Goal: Task Accomplishment & Management: Use online tool/utility

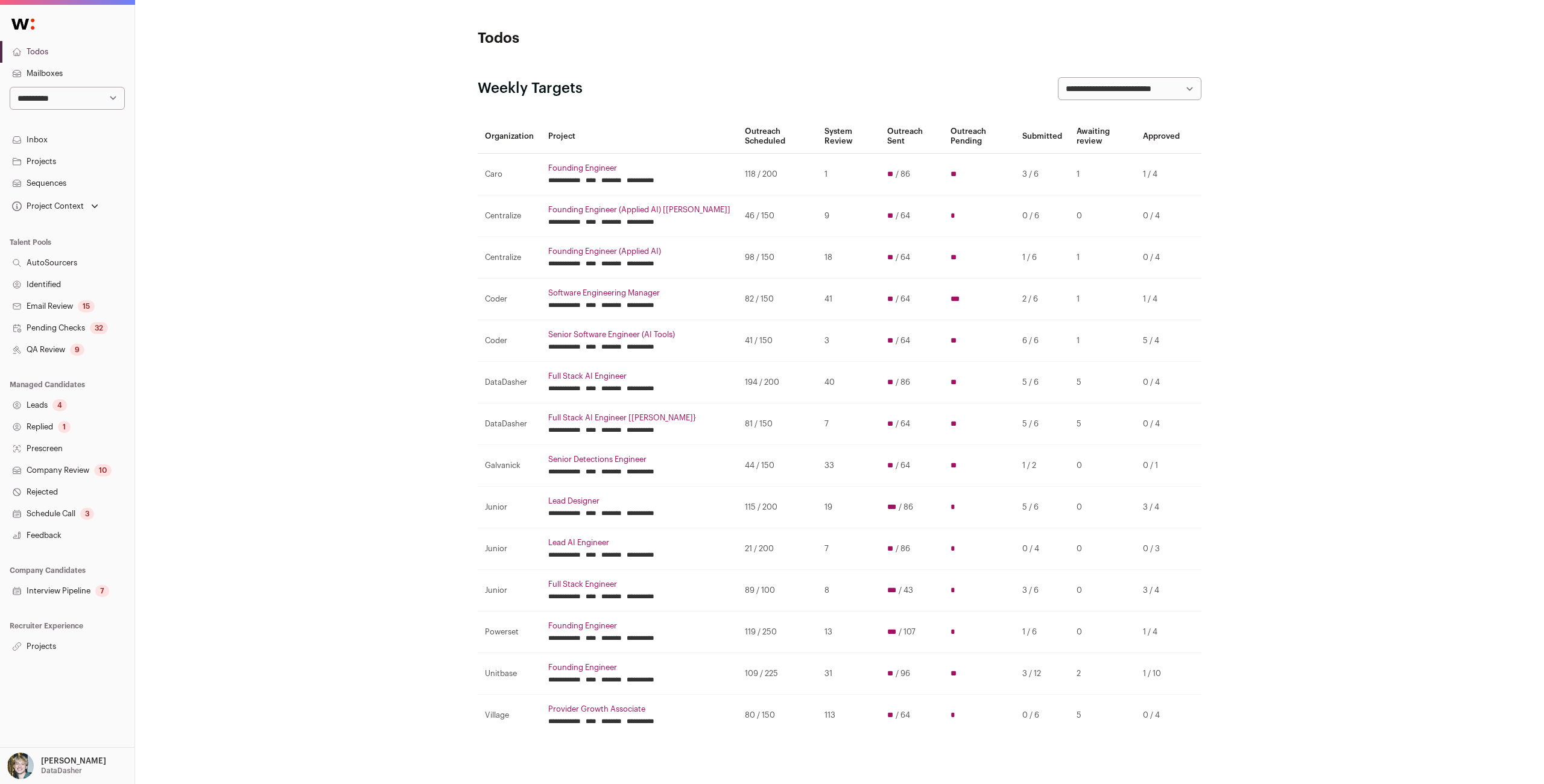
click at [621, 221] on input "********" at bounding box center [611, 222] width 20 height 10
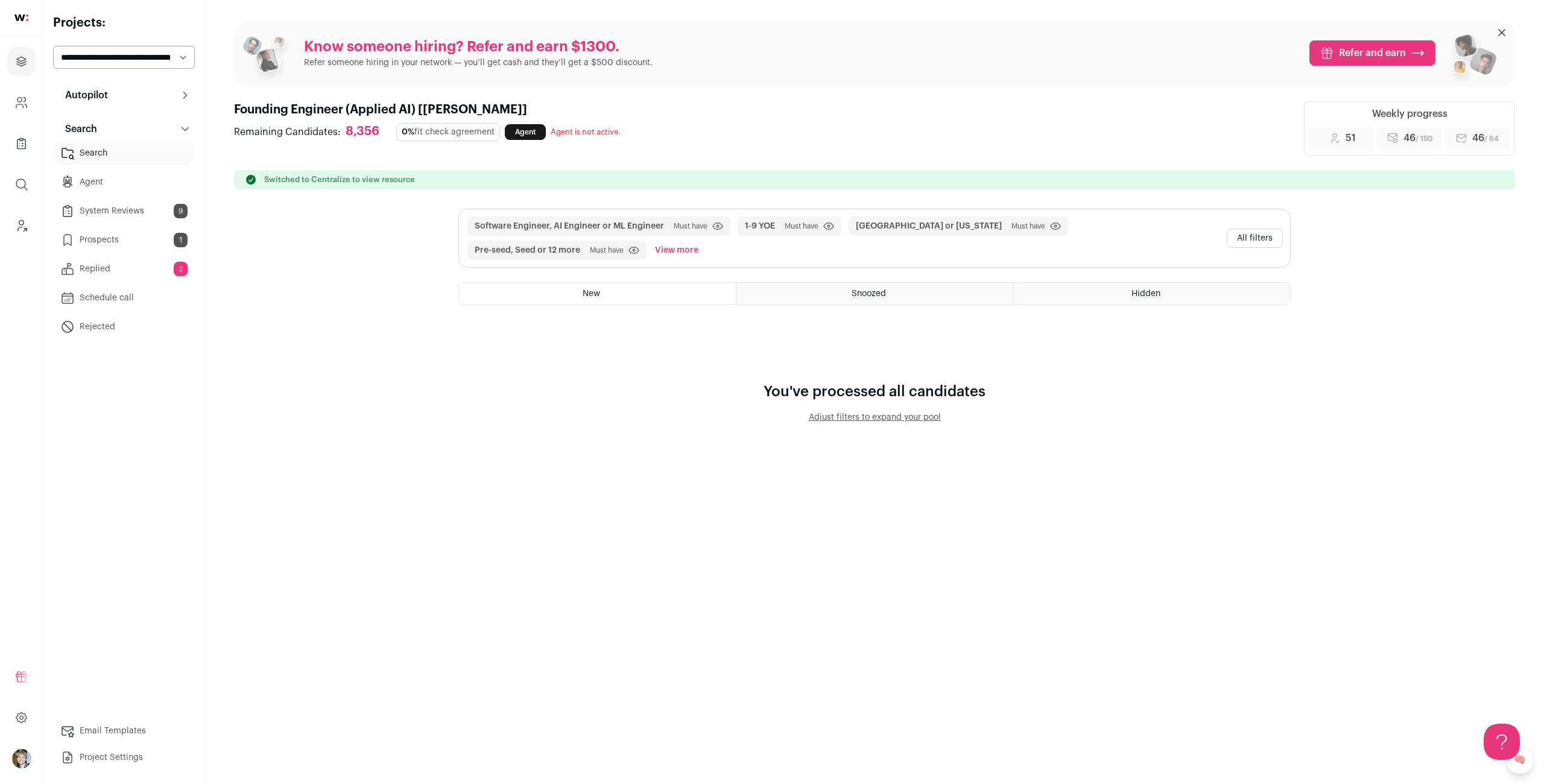
click at [1246, 235] on button "All filters" at bounding box center [1255, 238] width 56 height 19
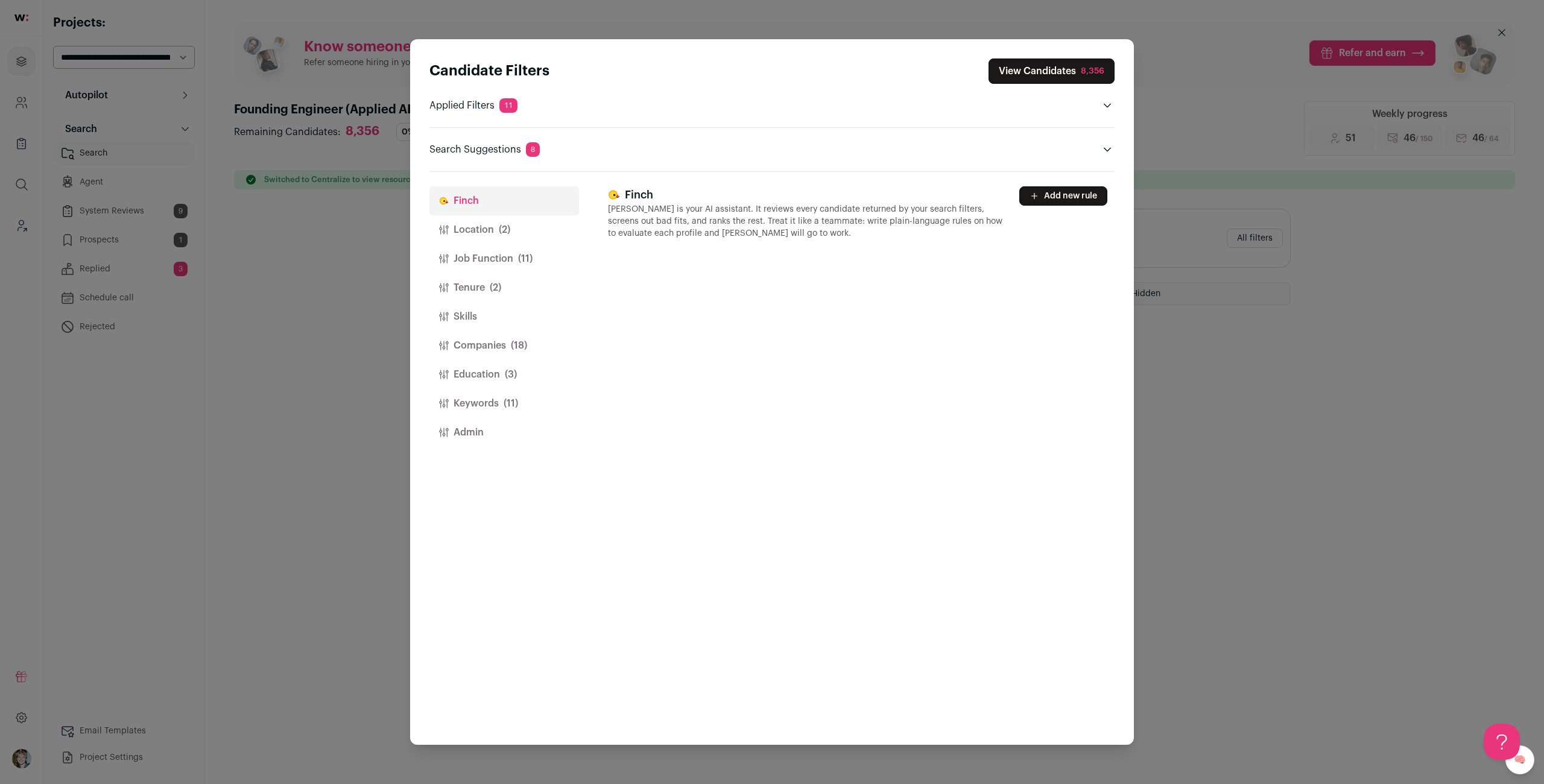
click at [551, 221] on button "Location (2)" at bounding box center [504, 230] width 150 height 29
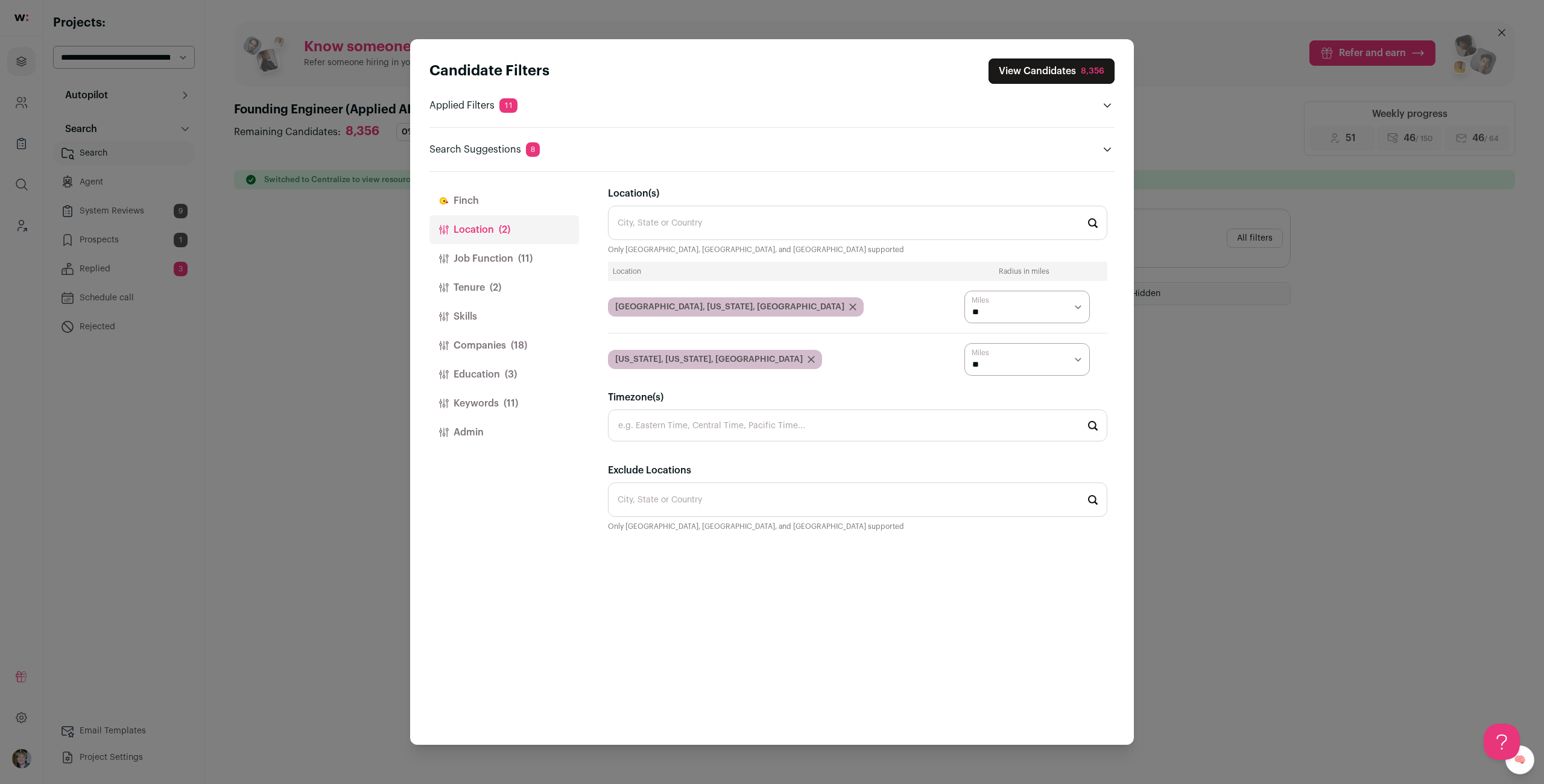
click at [1134, 312] on div "Candidate Filters View Candidates 8,356 Applied Filters 11 Software Engineer, A…" at bounding box center [772, 392] width 1544 height 784
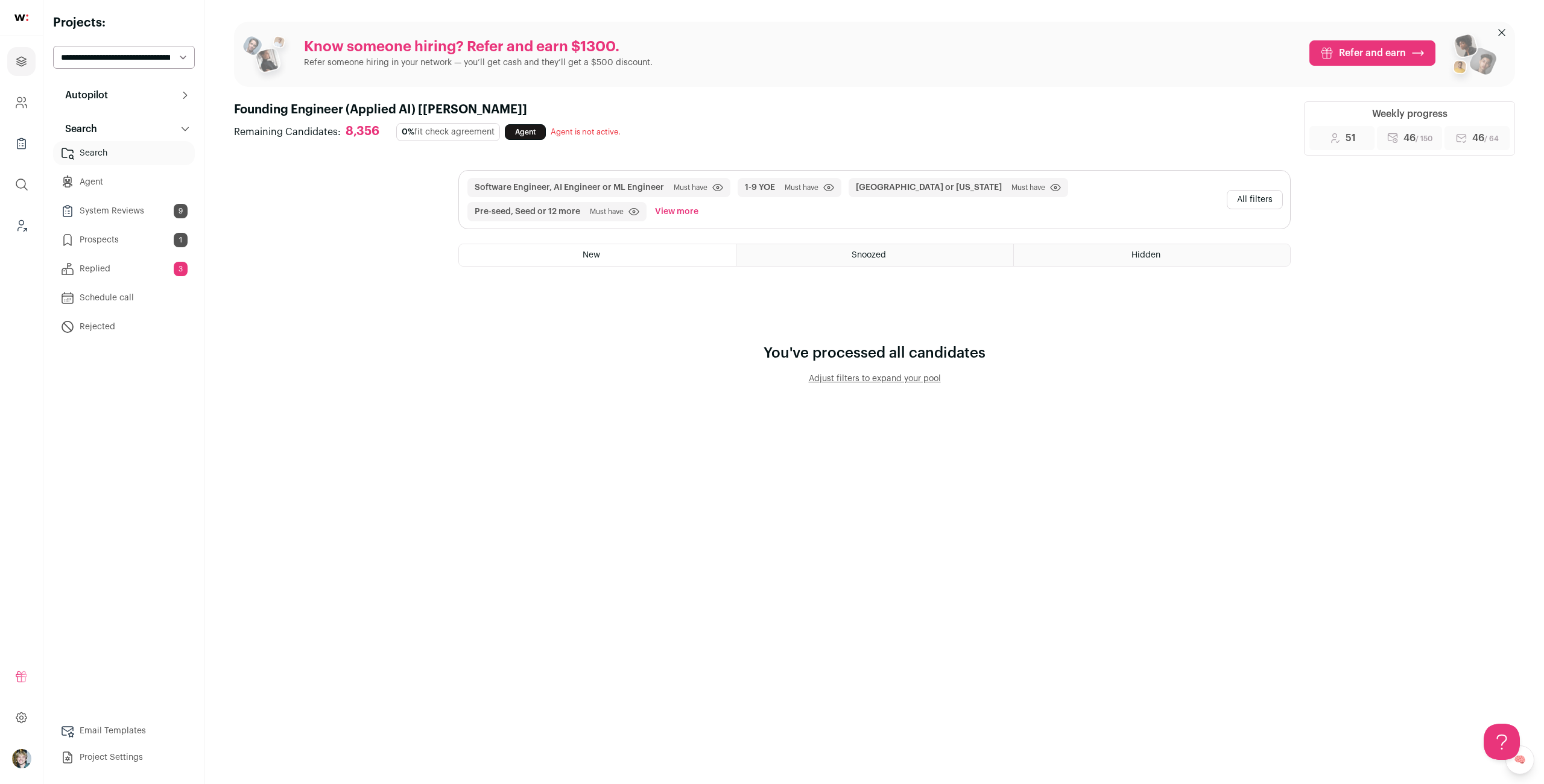
click at [1244, 170] on div "Software Engineer, AI Engineer or ML Engineer Must have Click to disable/enable…" at bounding box center [874, 199] width 832 height 59
drag, startPoint x: 1246, startPoint y: 198, endPoint x: 1229, endPoint y: 223, distance: 30.2
click at [1246, 198] on button "All filters" at bounding box center [1255, 199] width 56 height 19
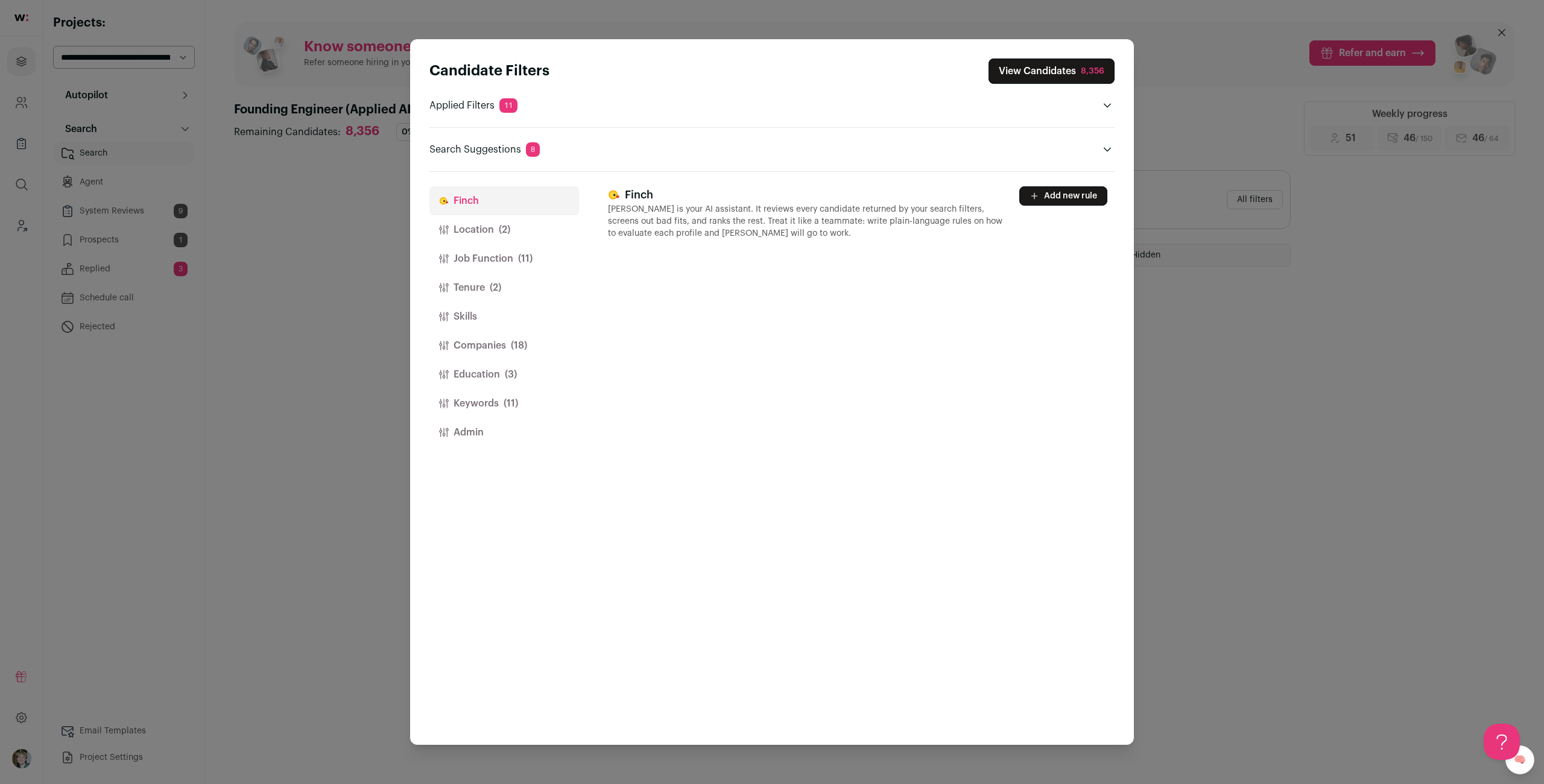
click at [479, 392] on button "Keywords (11)" at bounding box center [504, 403] width 150 height 29
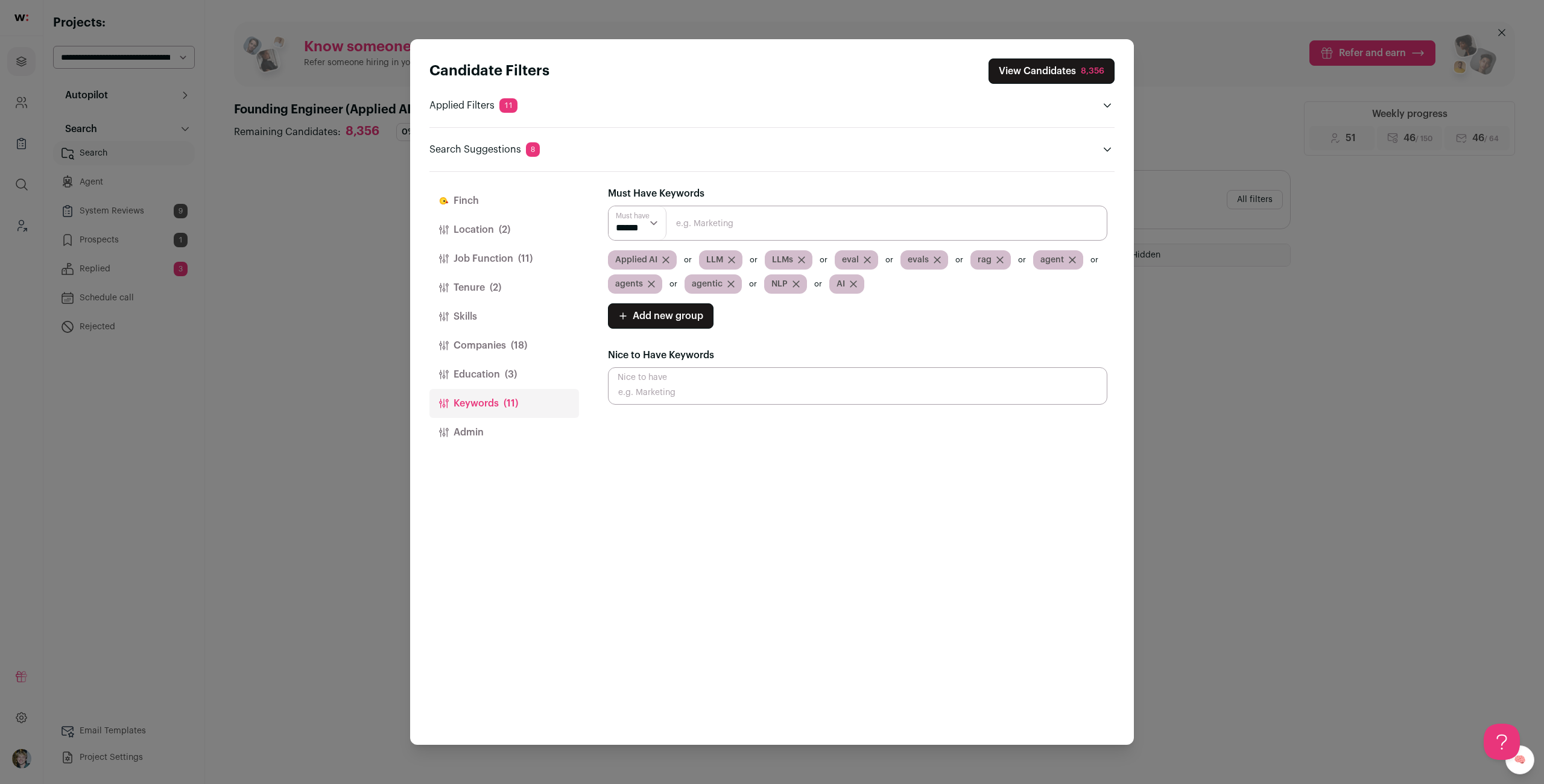
click at [657, 259] on span "Applied AI" at bounding box center [636, 259] width 42 height 12
click at [657, 259] on span "Applied AI" at bounding box center [636, 259] width 42 height 12
click at [683, 376] on input "Close modal via background" at bounding box center [857, 386] width 499 height 37
click at [664, 397] on input "Close modal via background" at bounding box center [857, 386] width 499 height 37
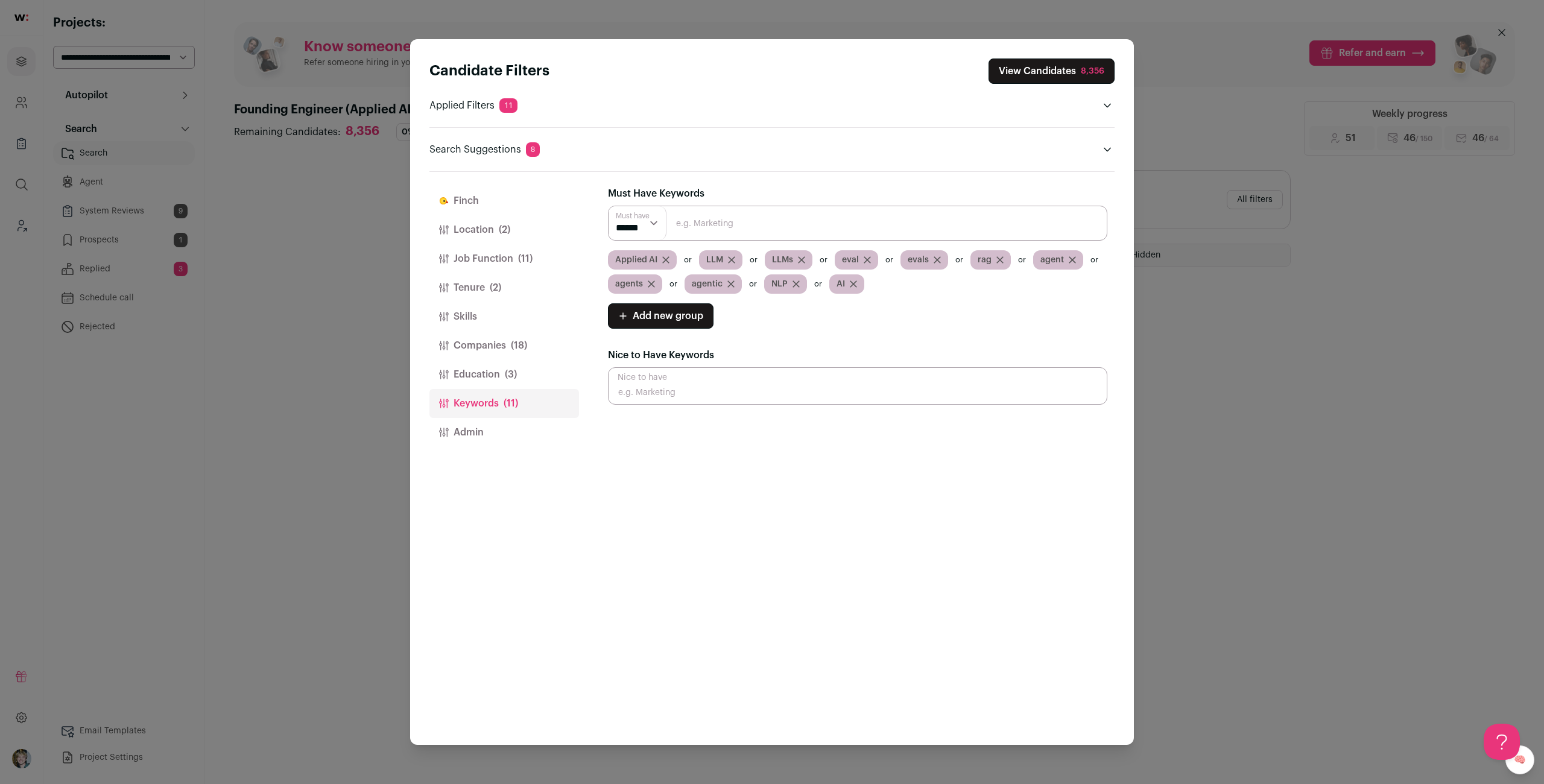
click at [644, 253] on div "Applied AI" at bounding box center [642, 259] width 69 height 19
click at [641, 259] on span "Applied AI" at bounding box center [636, 259] width 42 height 12
copy div "Applied AI"
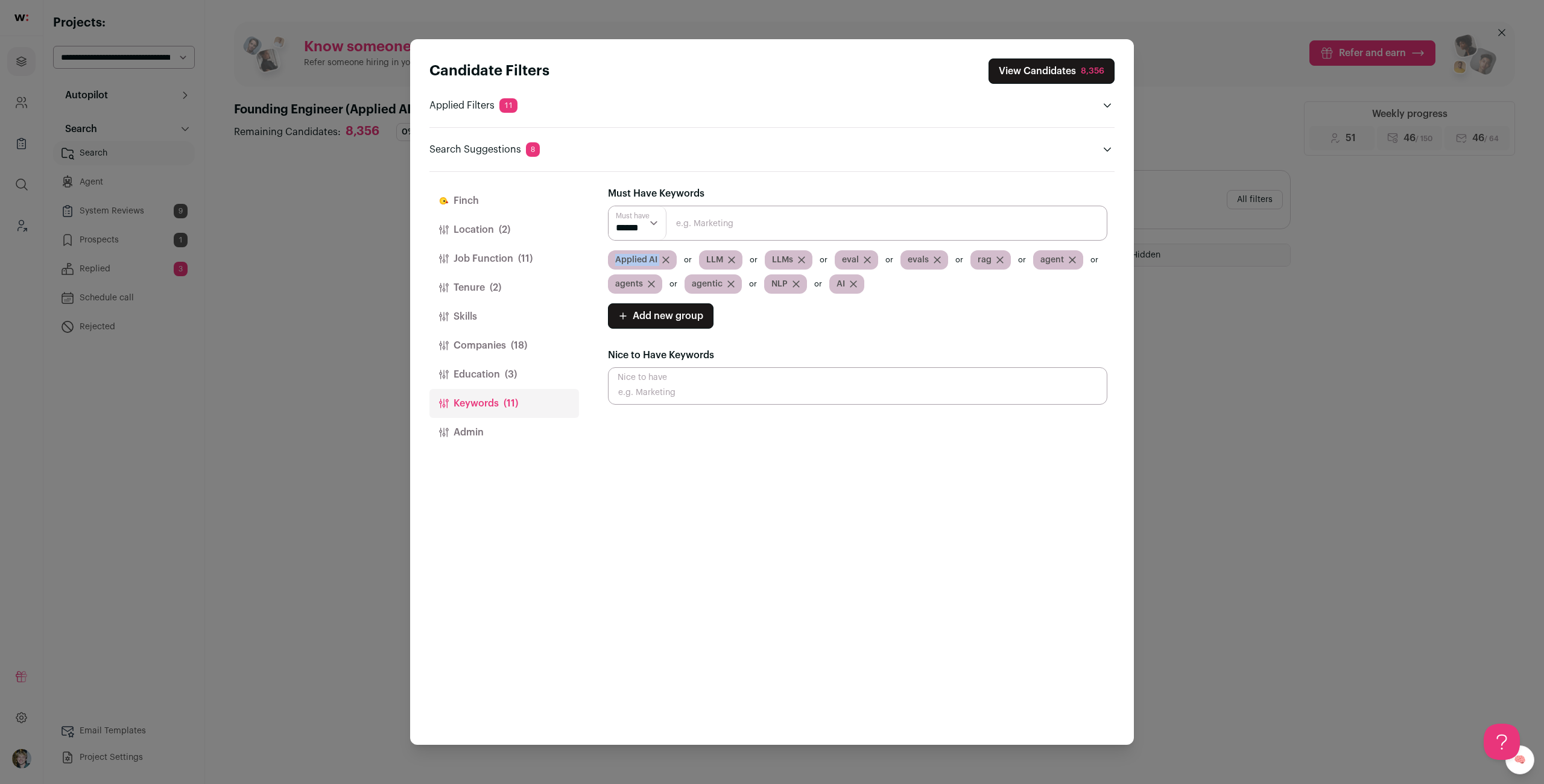
click at [682, 392] on input "Close modal via background" at bounding box center [857, 386] width 499 height 37
paste input "Applied AI"
type input "Applied AI"
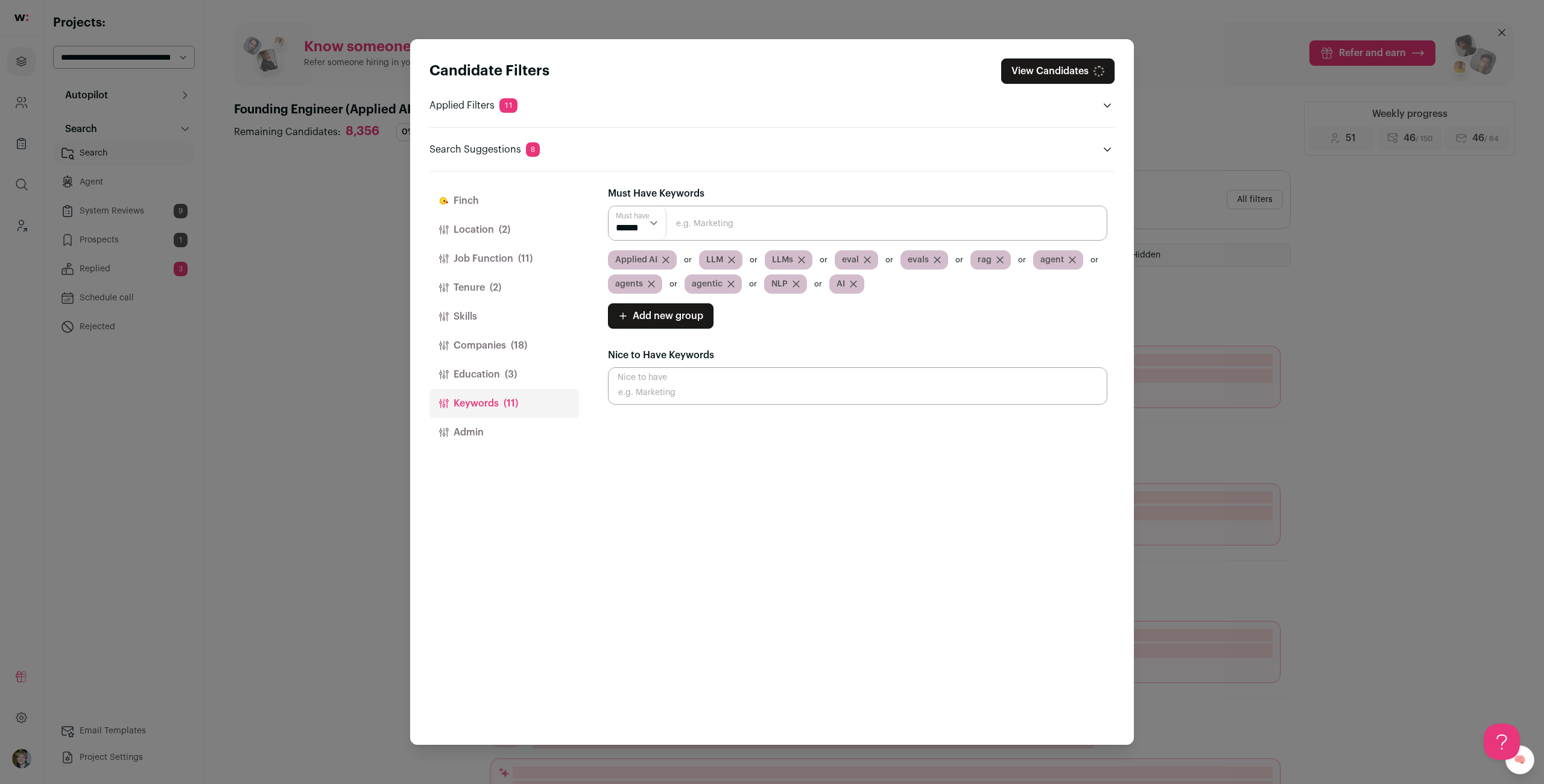
click at [667, 259] on icon "Close modal via background" at bounding box center [666, 260] width 7 height 7
click at [693, 387] on input "Close modal via background" at bounding box center [857, 386] width 499 height 37
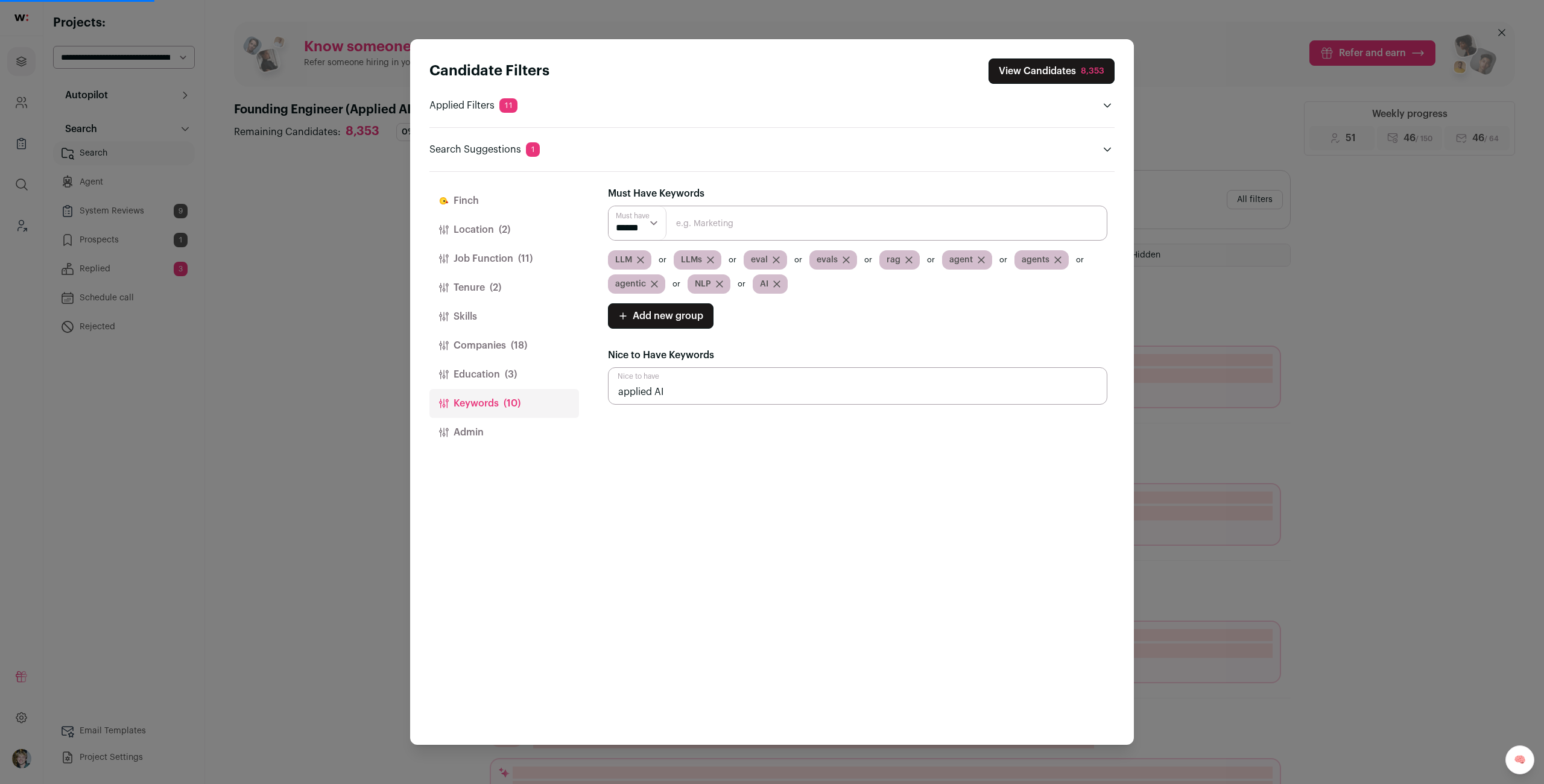
type input "applied AI"
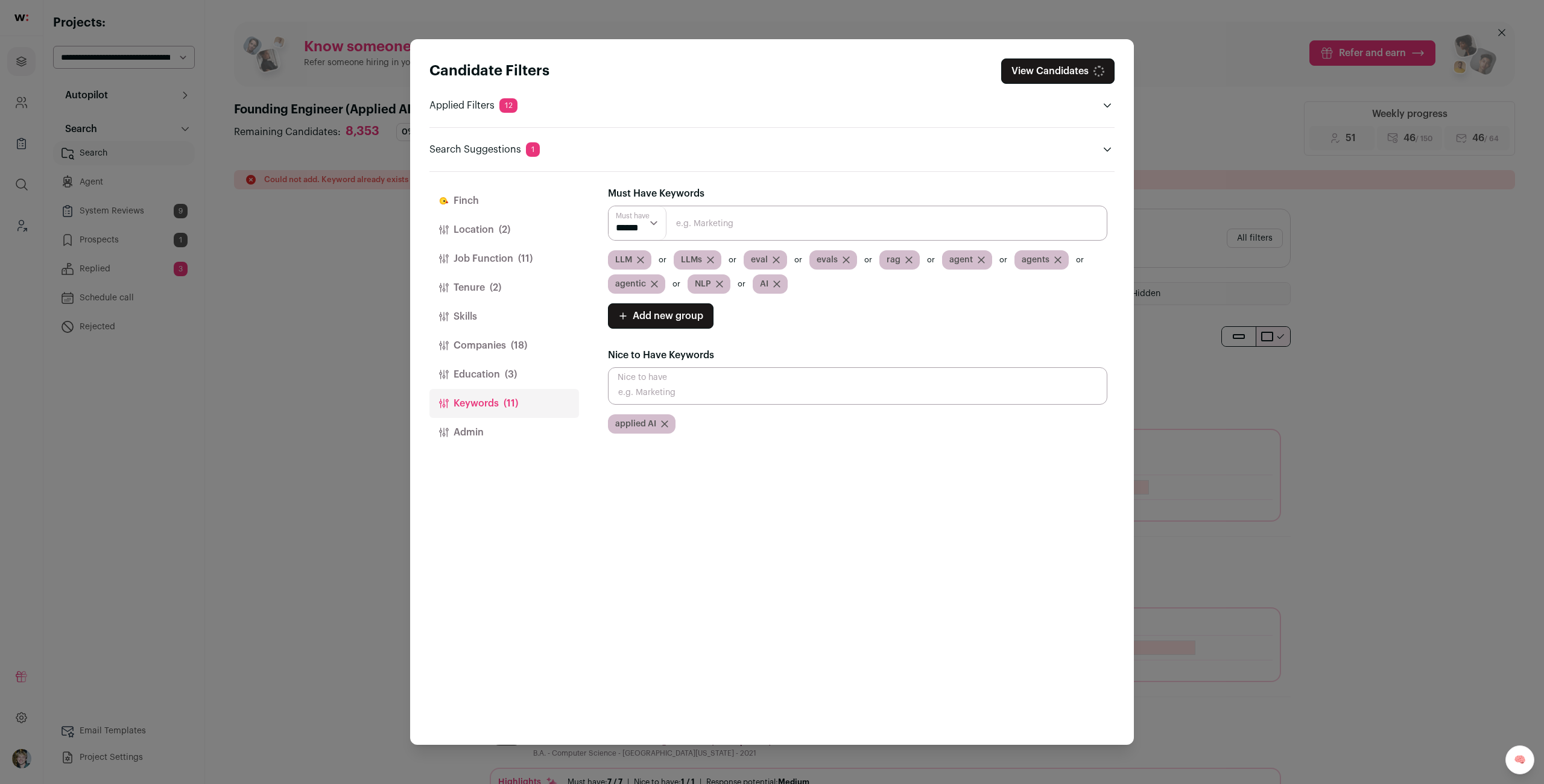
click at [642, 260] on icon "Close modal via background" at bounding box center [641, 260] width 7 height 7
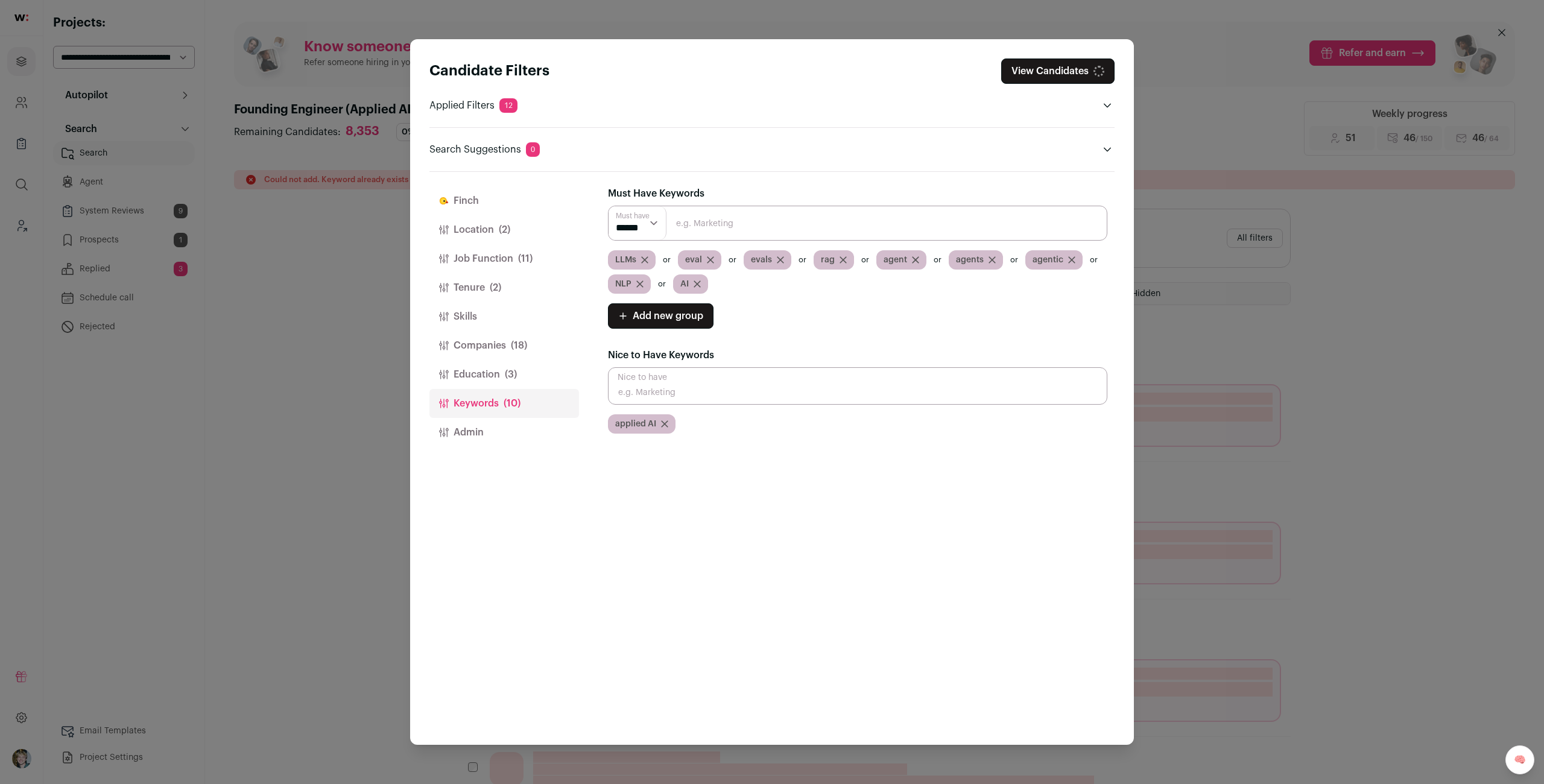
click at [641, 261] on icon "Close modal via background" at bounding box center [645, 260] width 7 height 7
click at [676, 392] on input "Close modal via background" at bounding box center [857, 386] width 499 height 37
type input "LLM"
click at [675, 391] on input "Close modal via background" at bounding box center [857, 386] width 499 height 37
type input "LLMs"
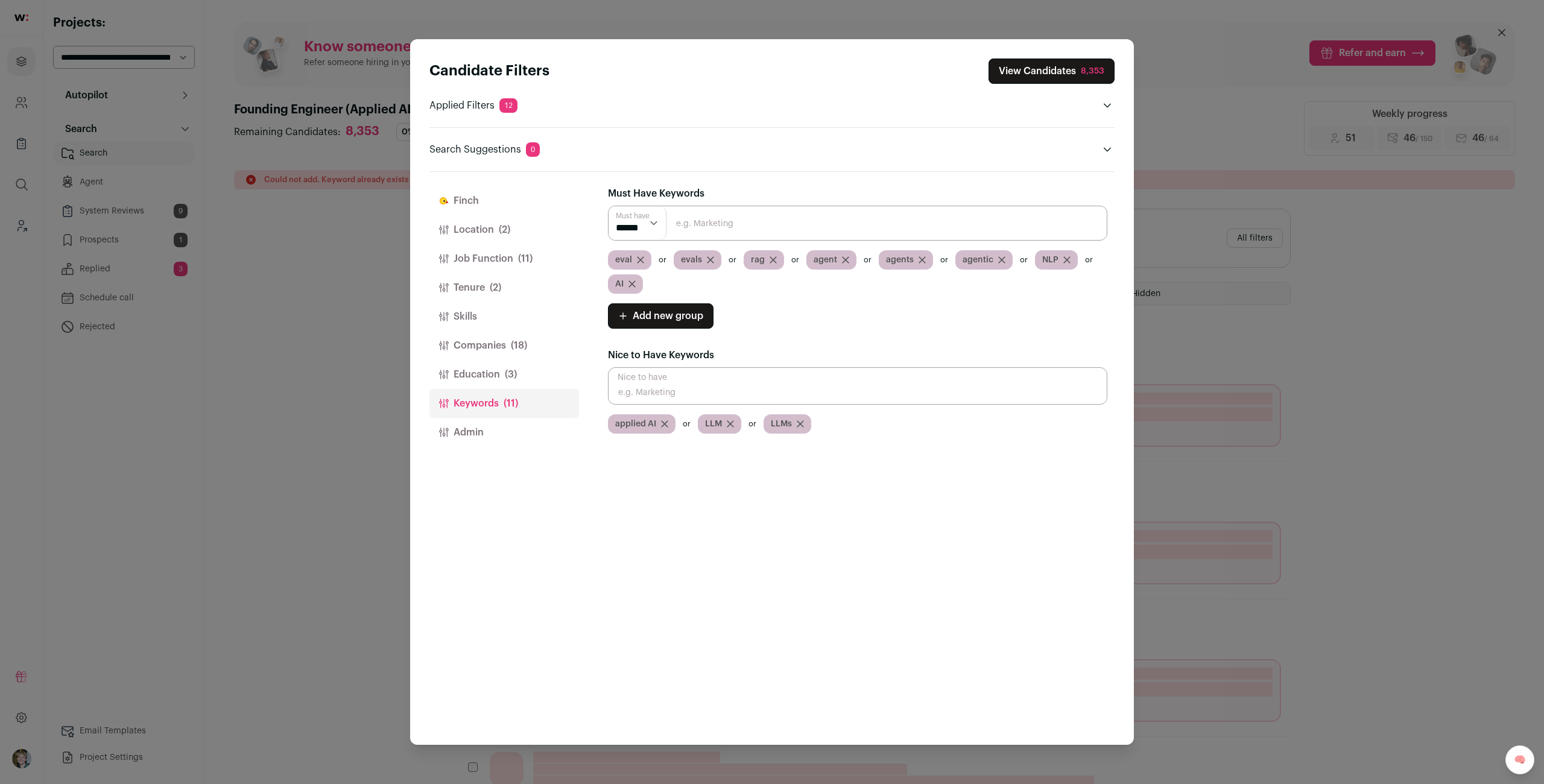
click at [642, 259] on icon "Close modal via background" at bounding box center [641, 260] width 7 height 7
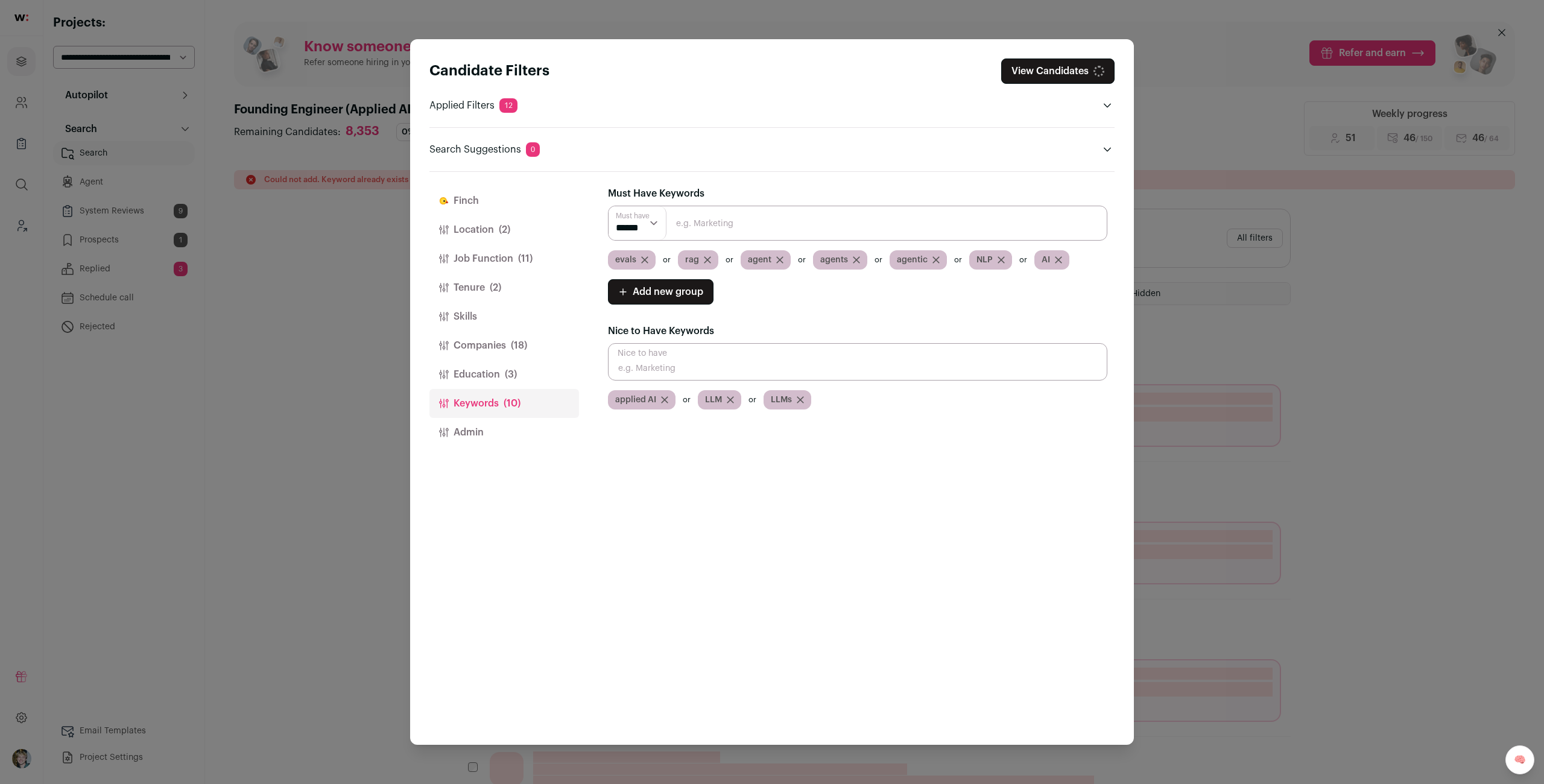
click at [642, 259] on icon "Close modal via background" at bounding box center [645, 260] width 7 height 7
click at [675, 371] on input "Close modal via background" at bounding box center [857, 362] width 499 height 37
type input "eval"
click at [674, 372] on input "Close modal via background" at bounding box center [857, 362] width 499 height 37
type input "evals"
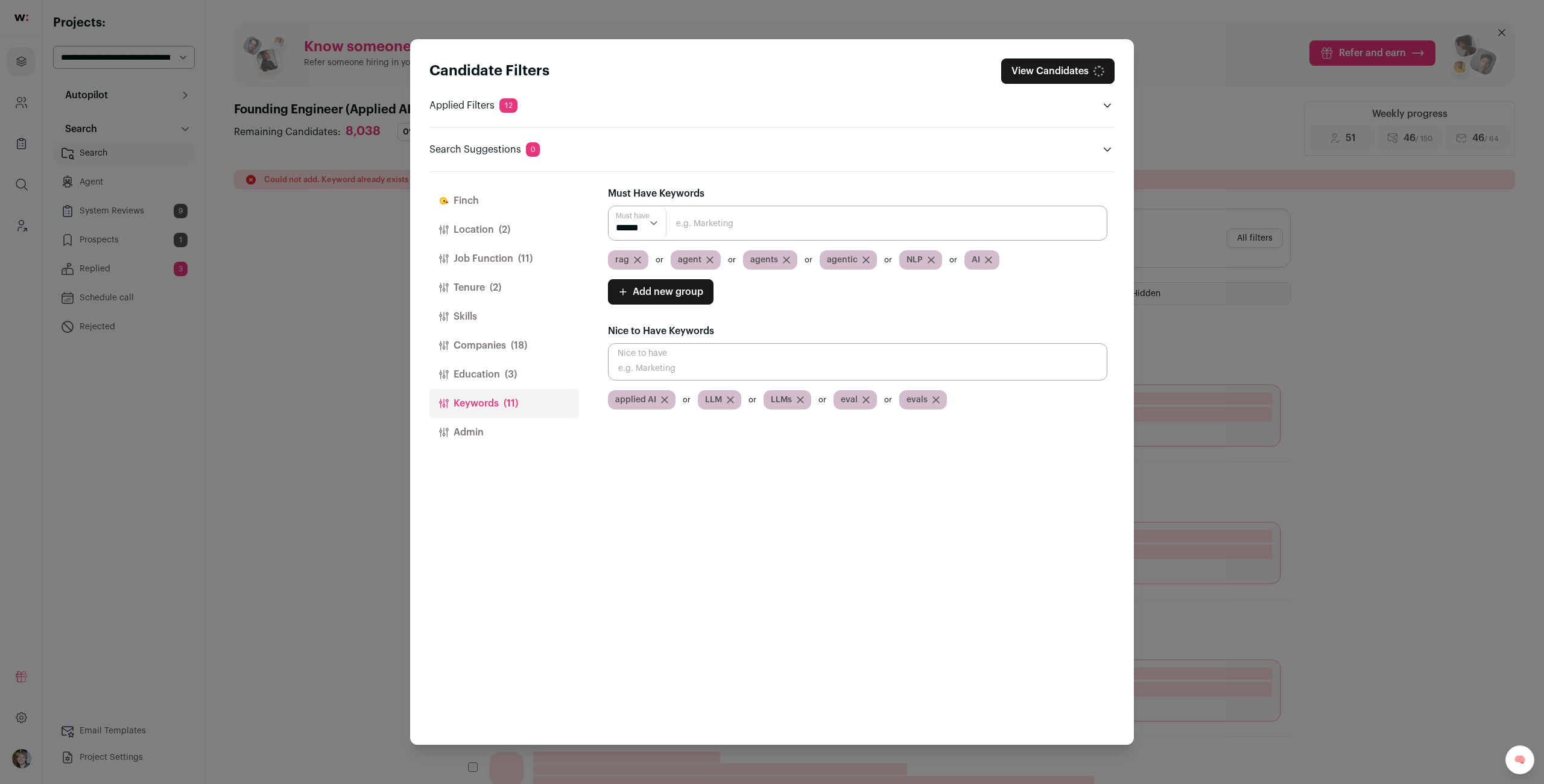
click at [638, 259] on icon "Close modal via background" at bounding box center [638, 260] width 7 height 7
click at [638, 258] on div "agent" at bounding box center [633, 259] width 50 height 19
click at [646, 258] on icon "Close modal via background" at bounding box center [647, 260] width 7 height 7
click at [690, 359] on input "Close modal via background" at bounding box center [857, 362] width 499 height 37
type input "rag"
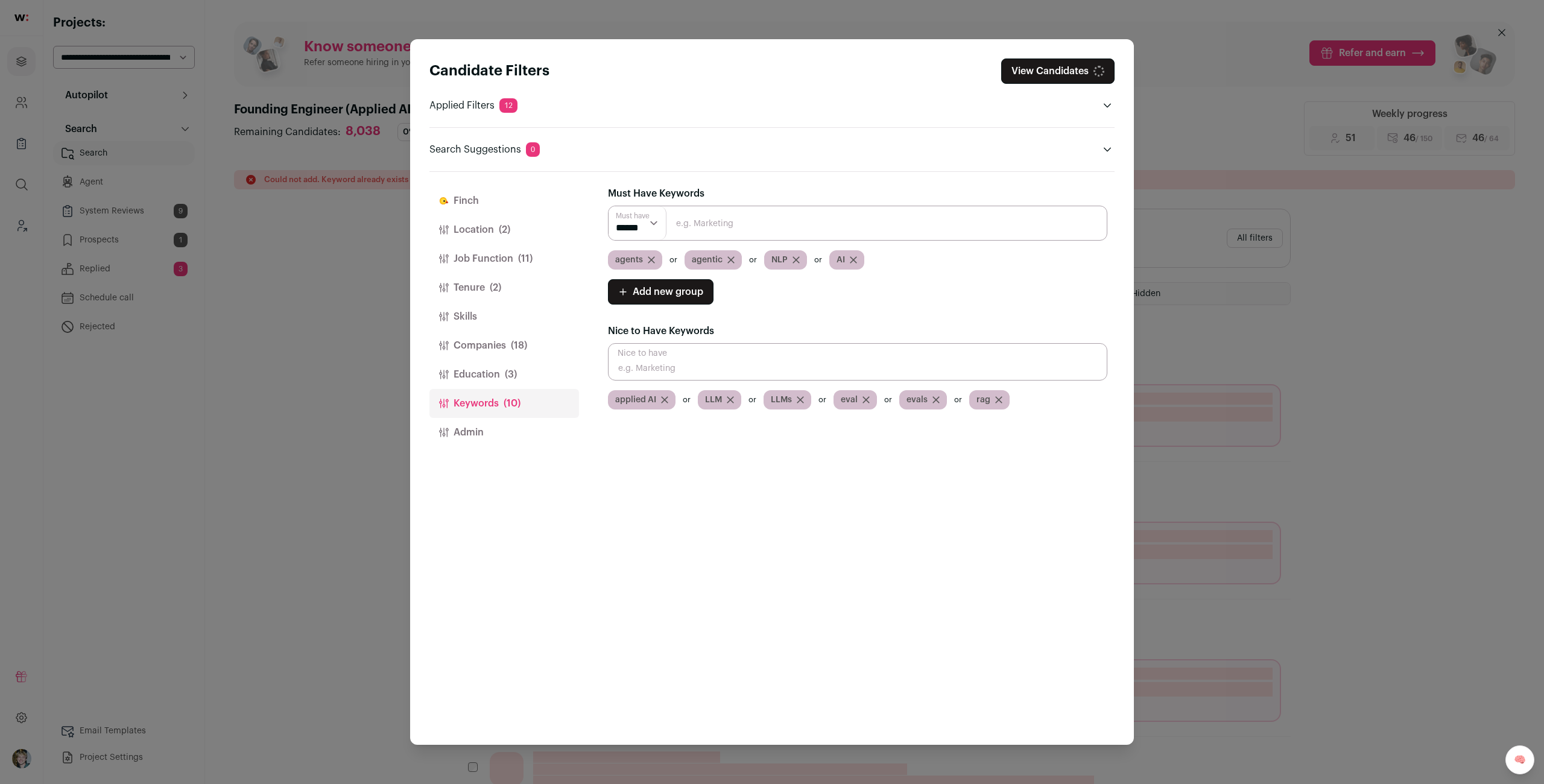
click at [689, 361] on input "Close modal via background" at bounding box center [857, 362] width 499 height 37
type input "agent"
click at [652, 258] on icon "Close modal via background" at bounding box center [651, 260] width 7 height 7
click at [652, 258] on icon "Close modal via background" at bounding box center [654, 260] width 6 height 6
click at [687, 362] on input "Close modal via background" at bounding box center [857, 362] width 499 height 37
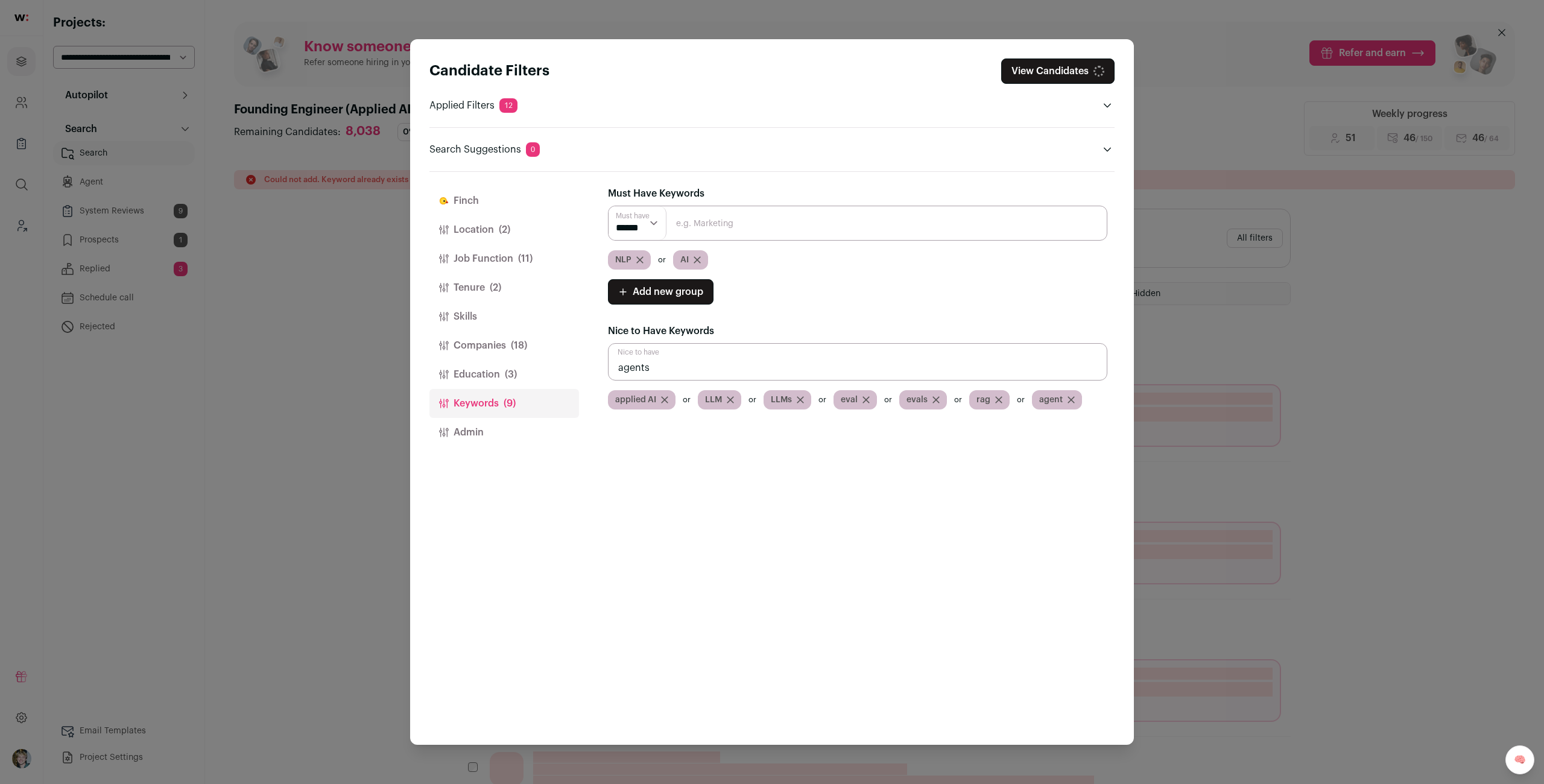
type input "agents"
click at [687, 361] on input "Close modal via background" at bounding box center [857, 362] width 499 height 37
type input "agentic"
click at [642, 257] on icon "Close modal via background" at bounding box center [640, 260] width 6 height 6
click at [641, 258] on div "AI" at bounding box center [625, 259] width 35 height 19
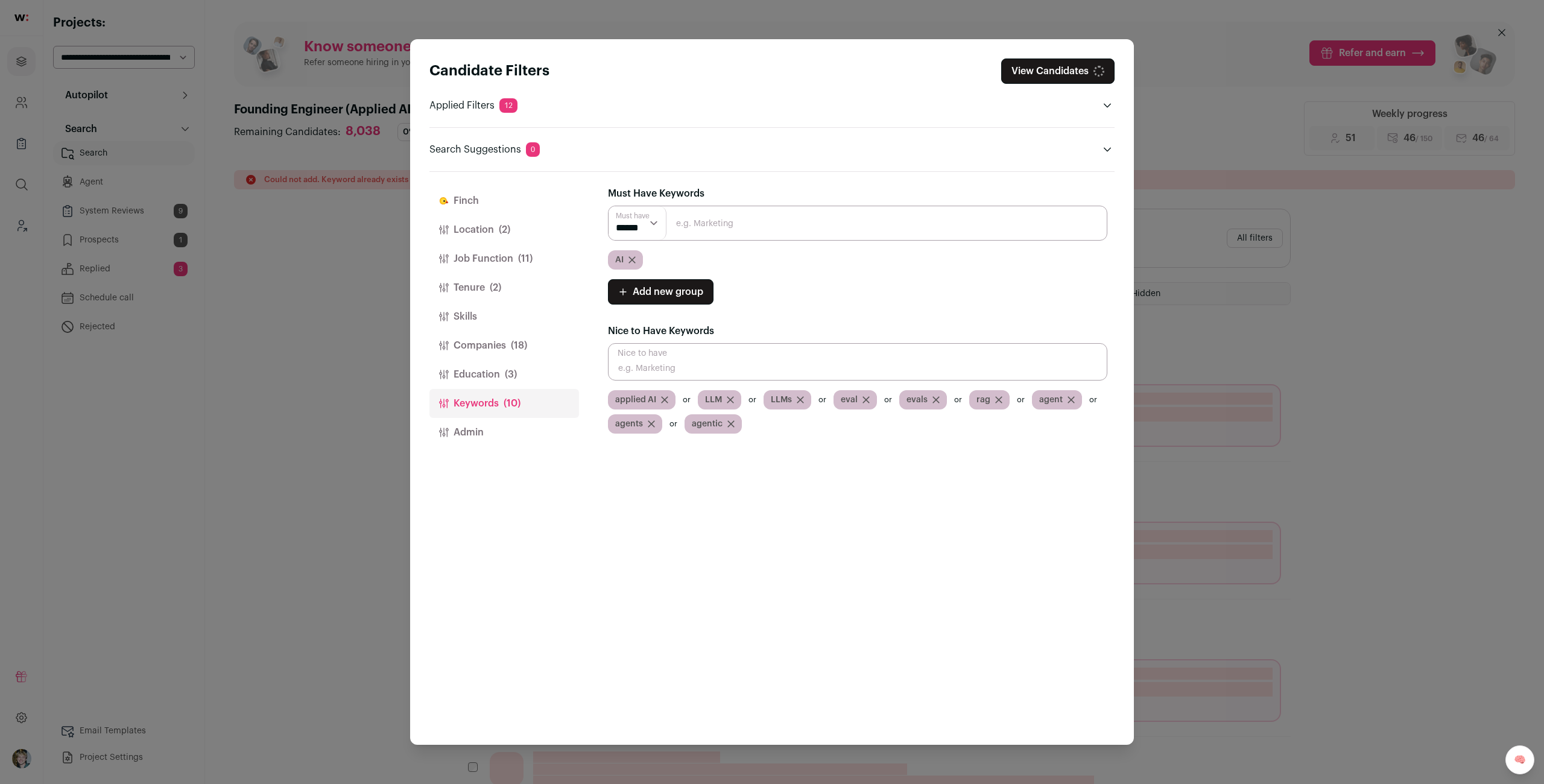
click at [634, 256] on icon "Close modal via background" at bounding box center [632, 260] width 7 height 7
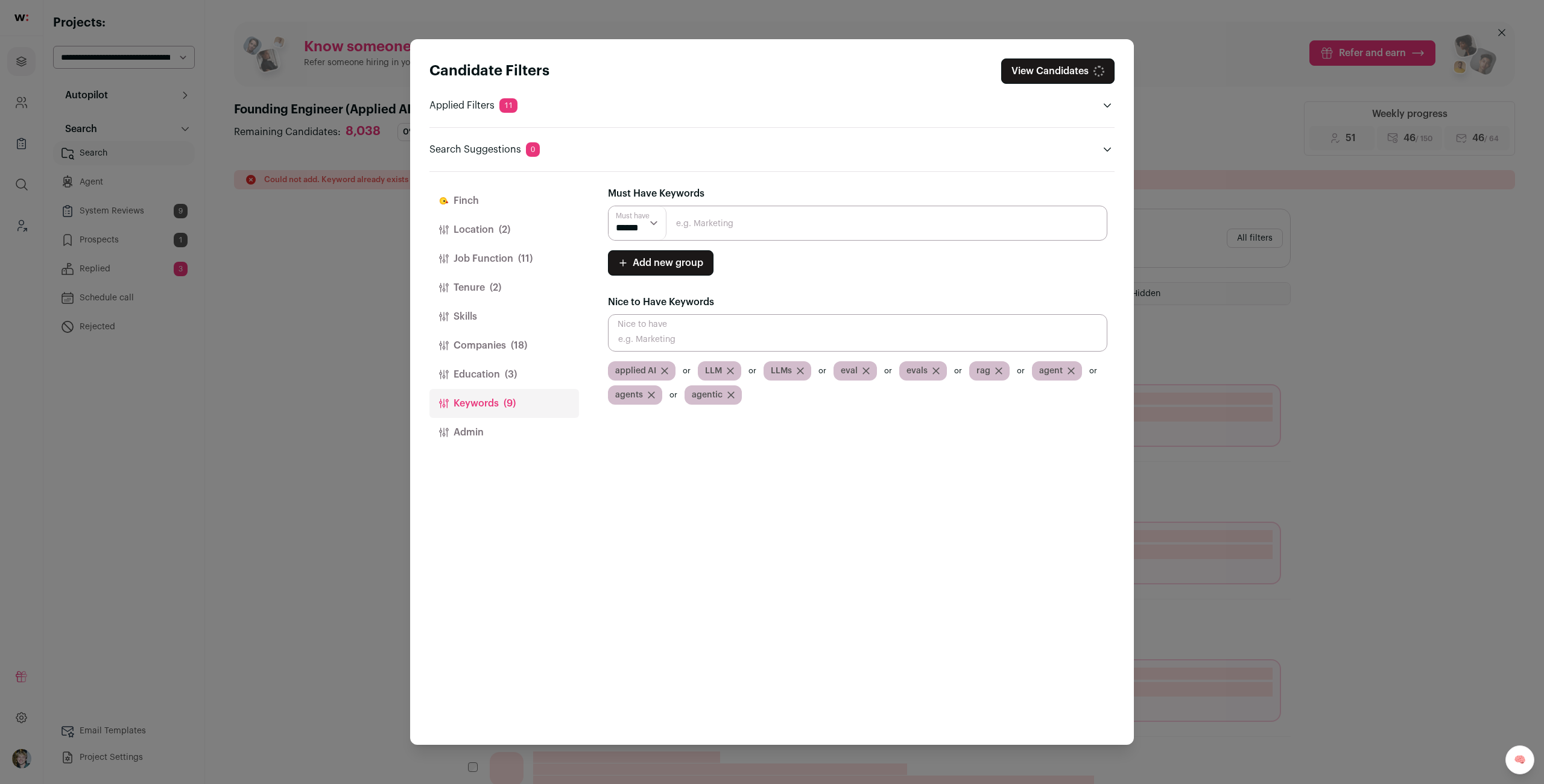
click at [715, 366] on span "LLM" at bounding box center [713, 371] width 17 height 12
click at [733, 338] on input "Close modal via background" at bounding box center [857, 333] width 499 height 37
type input "NLP"
click at [732, 337] on input "Close modal via background" at bounding box center [857, 333] width 499 height 37
type input "AI"
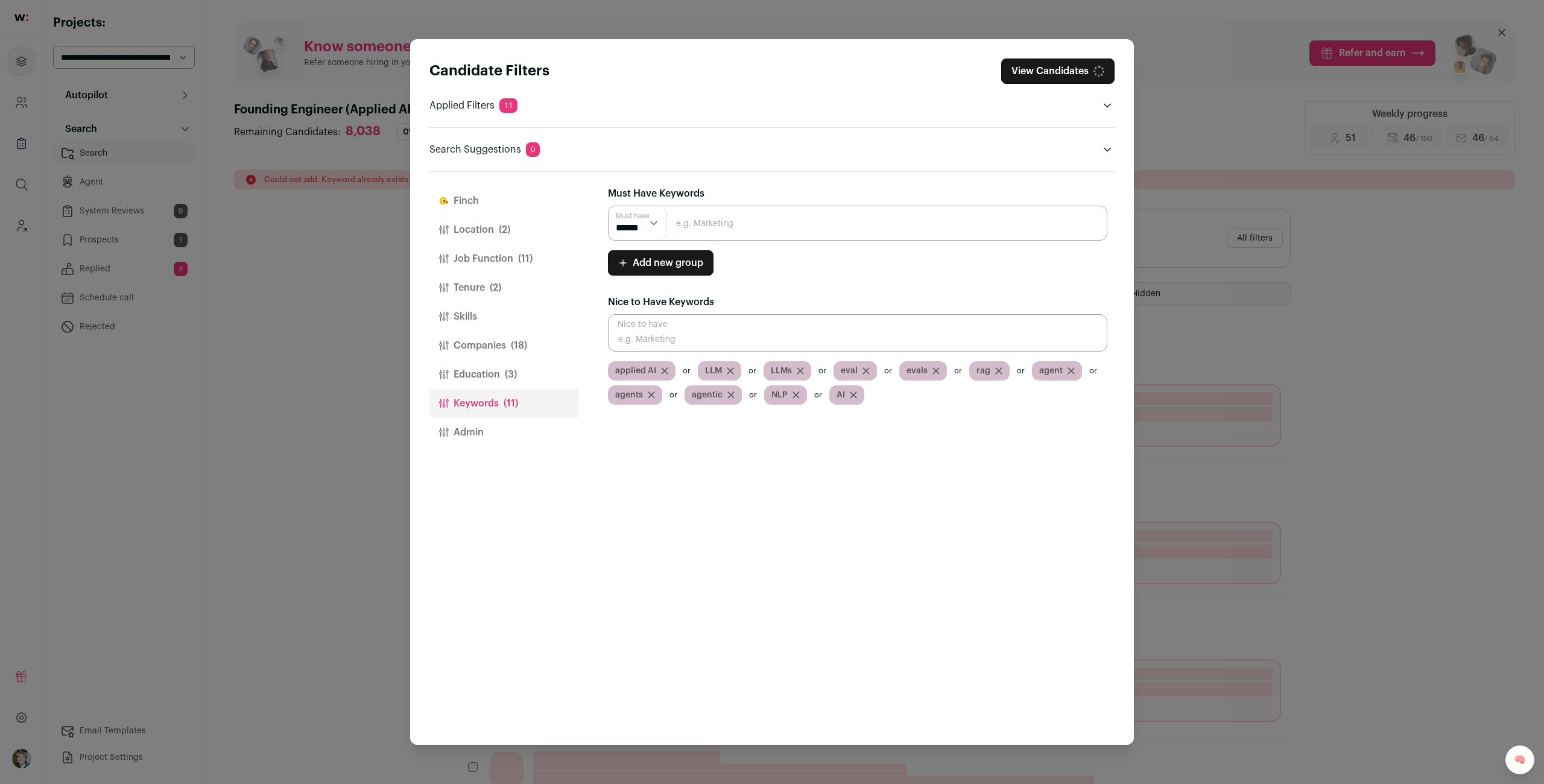
click at [499, 374] on button "Education (3)" at bounding box center [504, 374] width 150 height 29
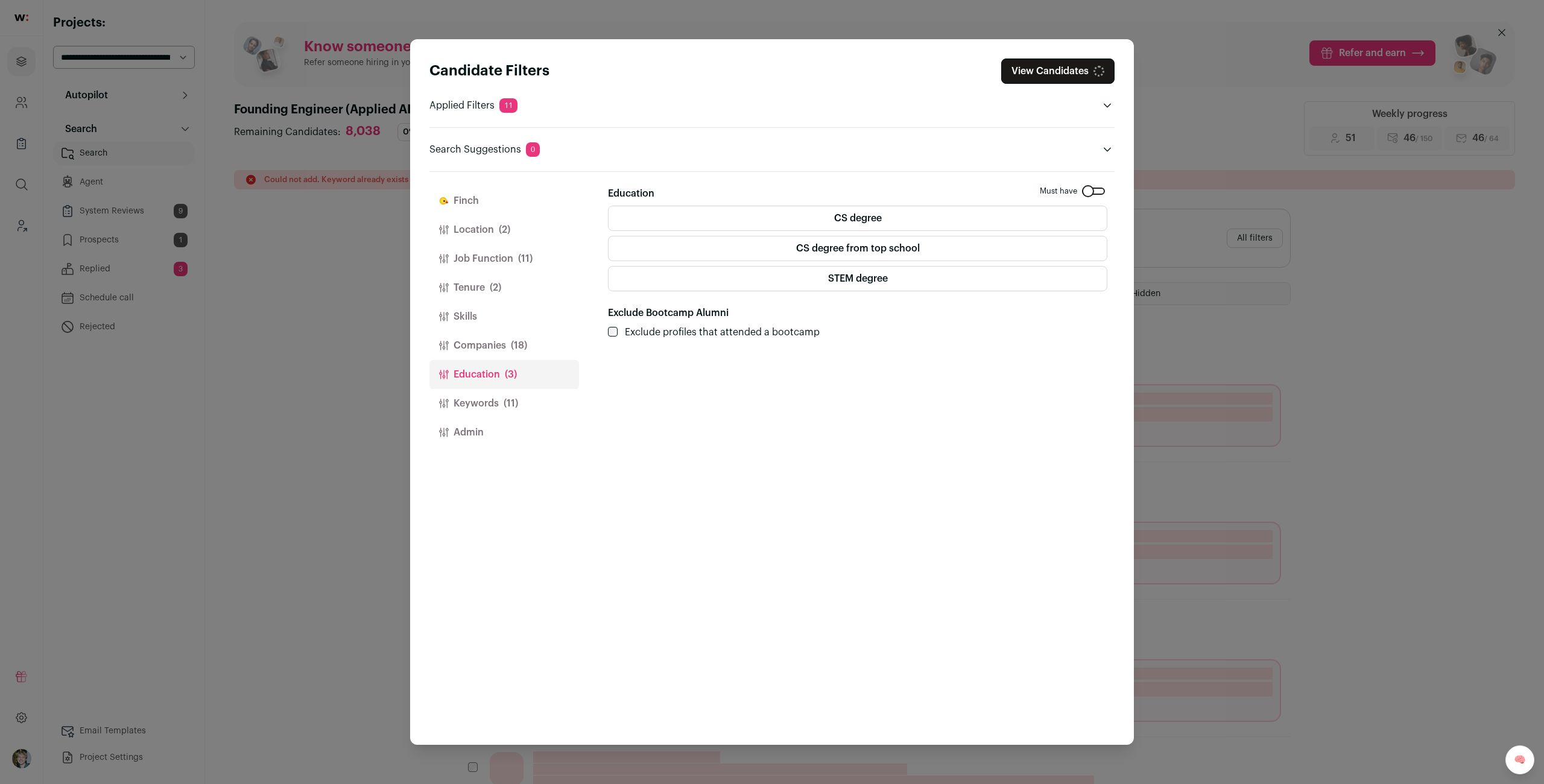
click at [523, 349] on span "(18)" at bounding box center [519, 345] width 16 height 14
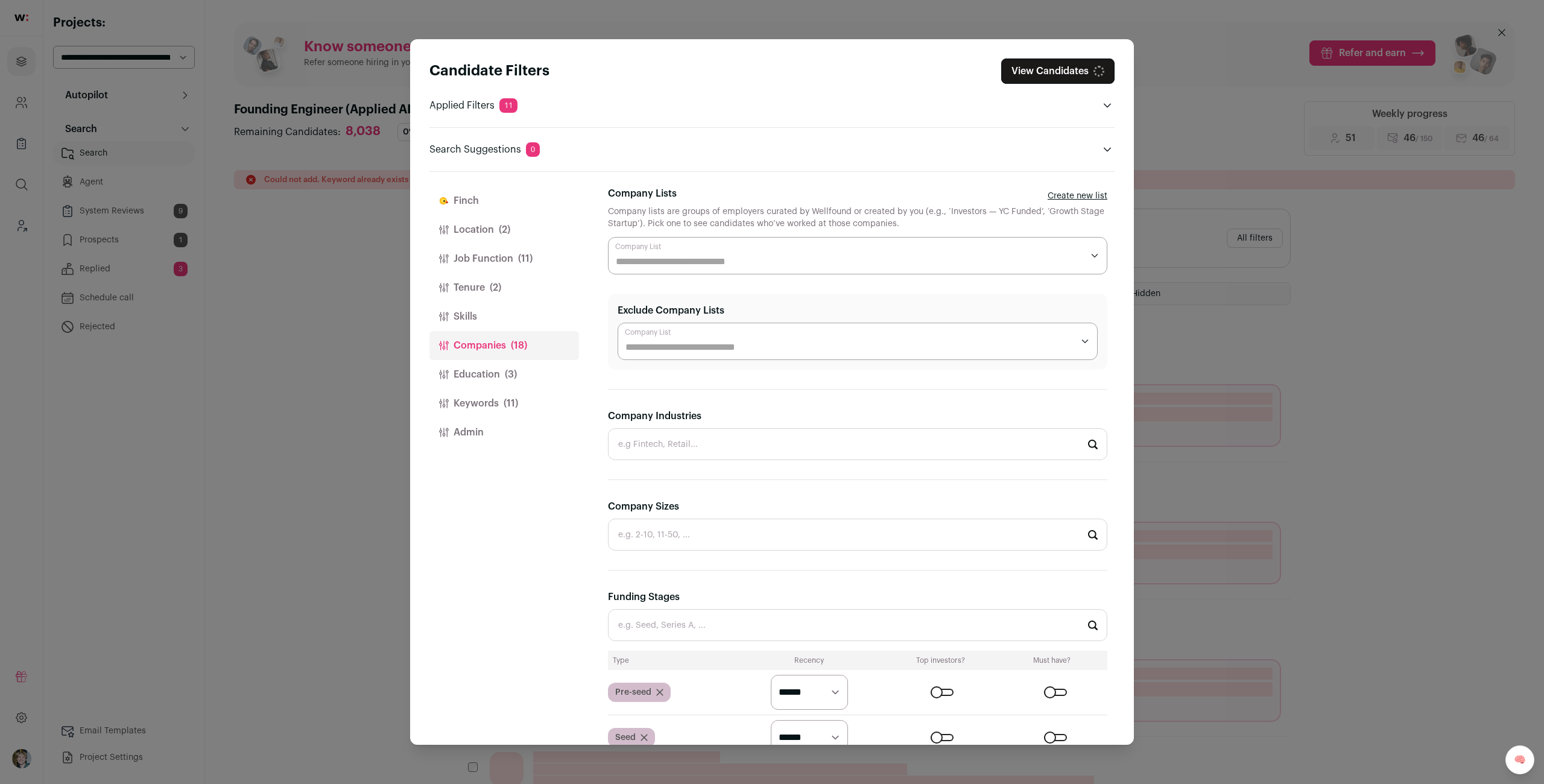
click at [482, 217] on button "Location (2)" at bounding box center [504, 230] width 150 height 29
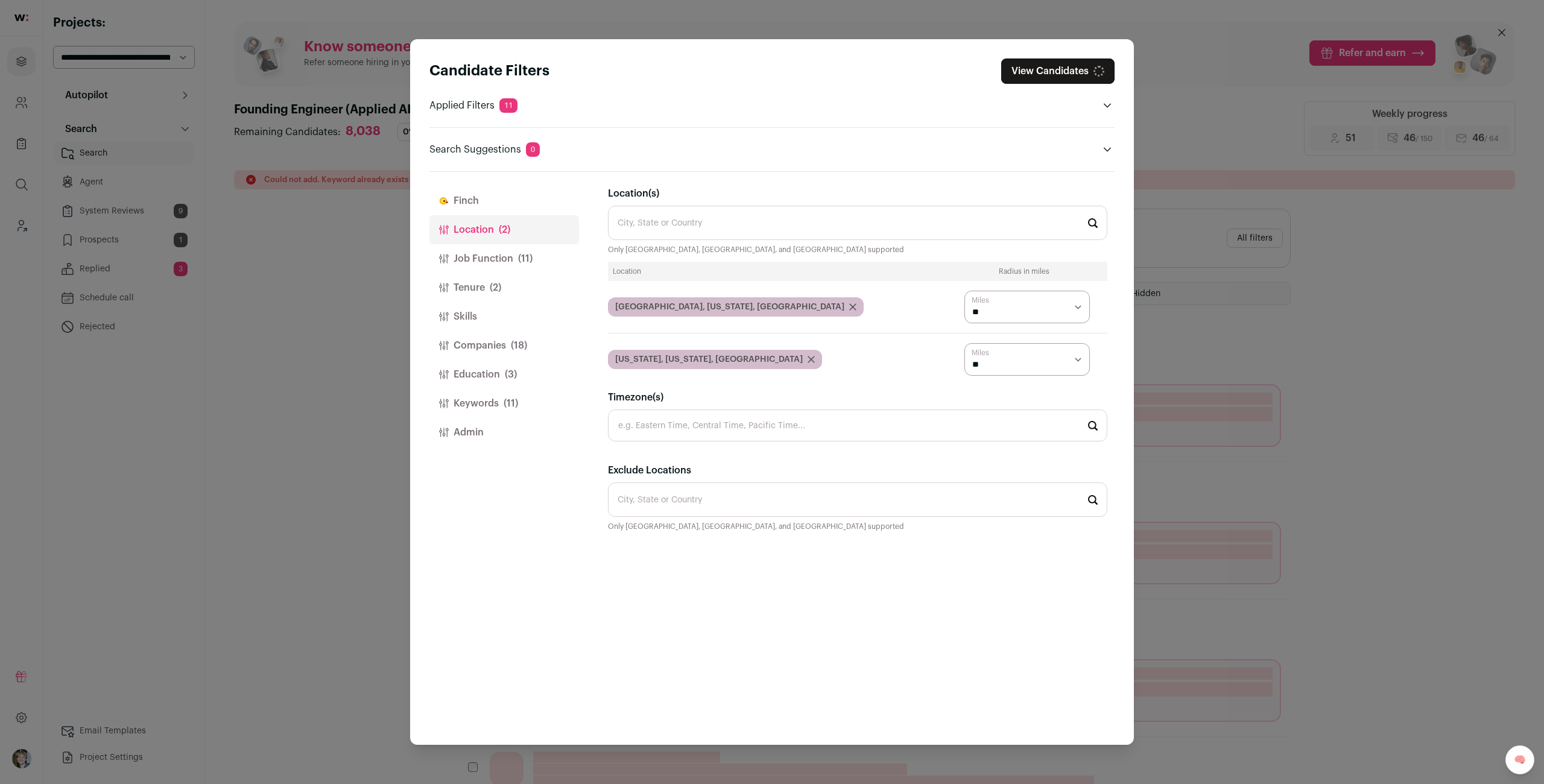
click at [489, 258] on button "Job Function (11)" at bounding box center [504, 258] width 150 height 29
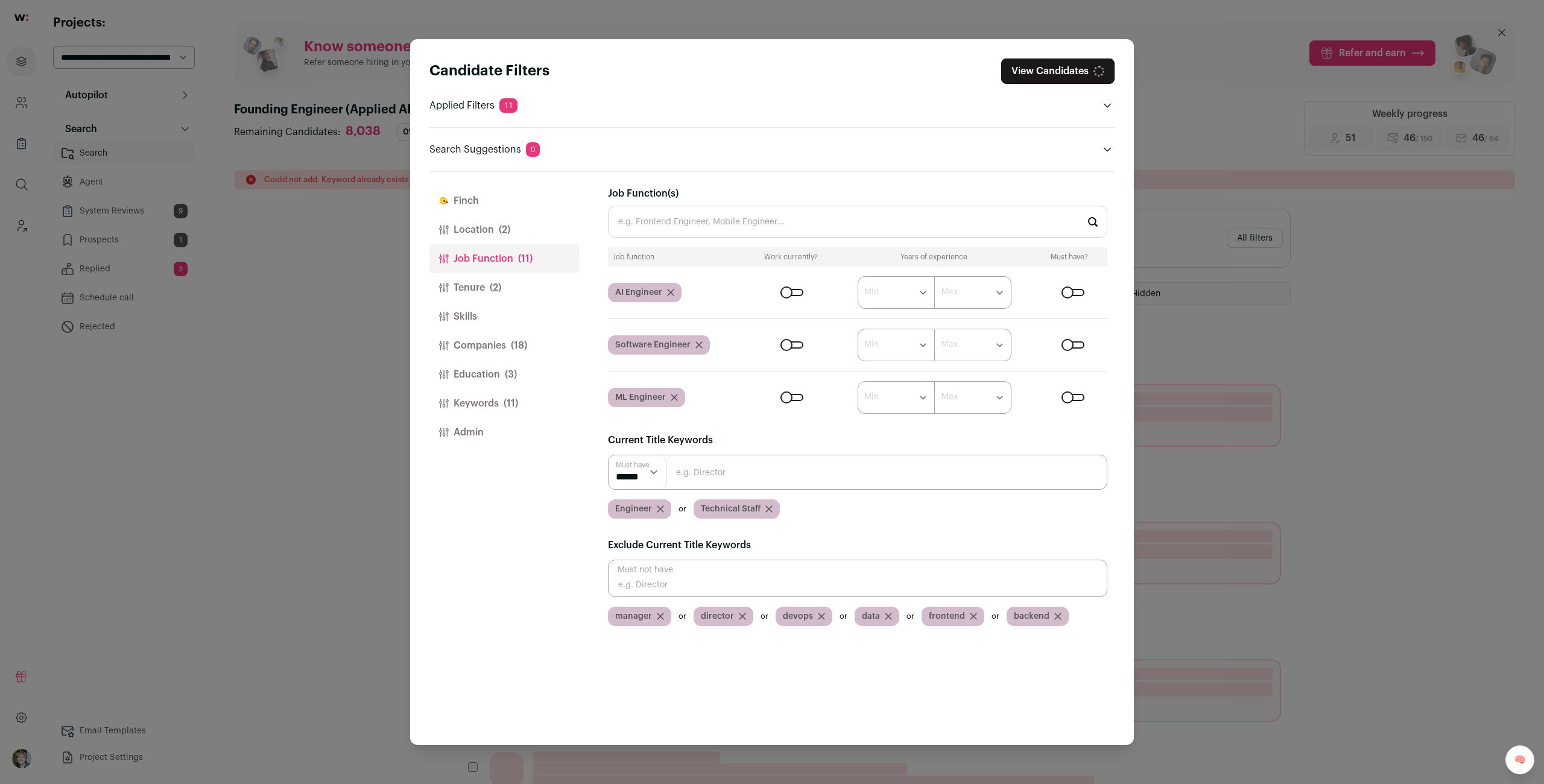
click at [1049, 71] on button "View Candidates" at bounding box center [1057, 71] width 114 height 25
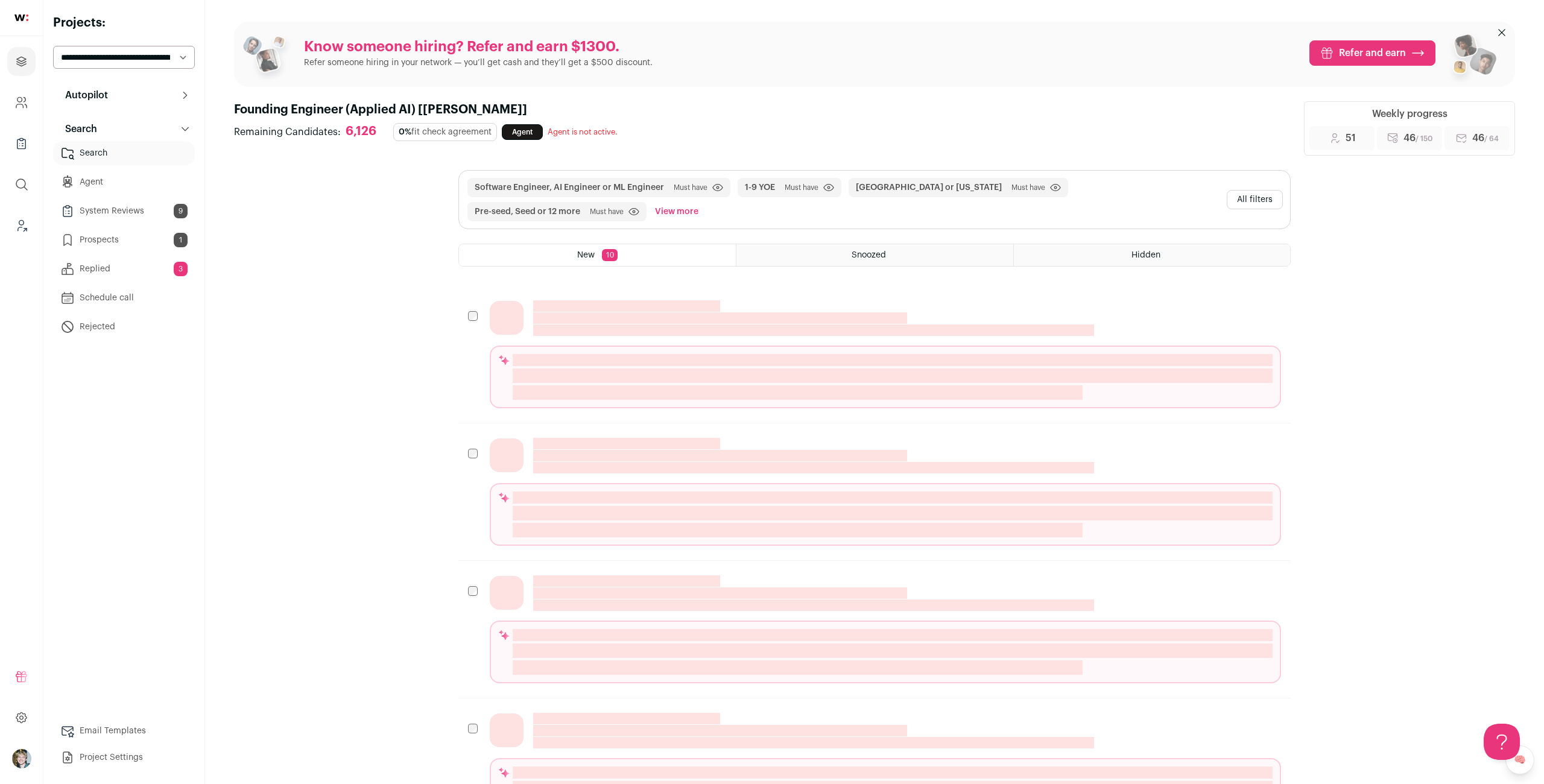
click at [1265, 200] on button "All filters" at bounding box center [1255, 199] width 56 height 19
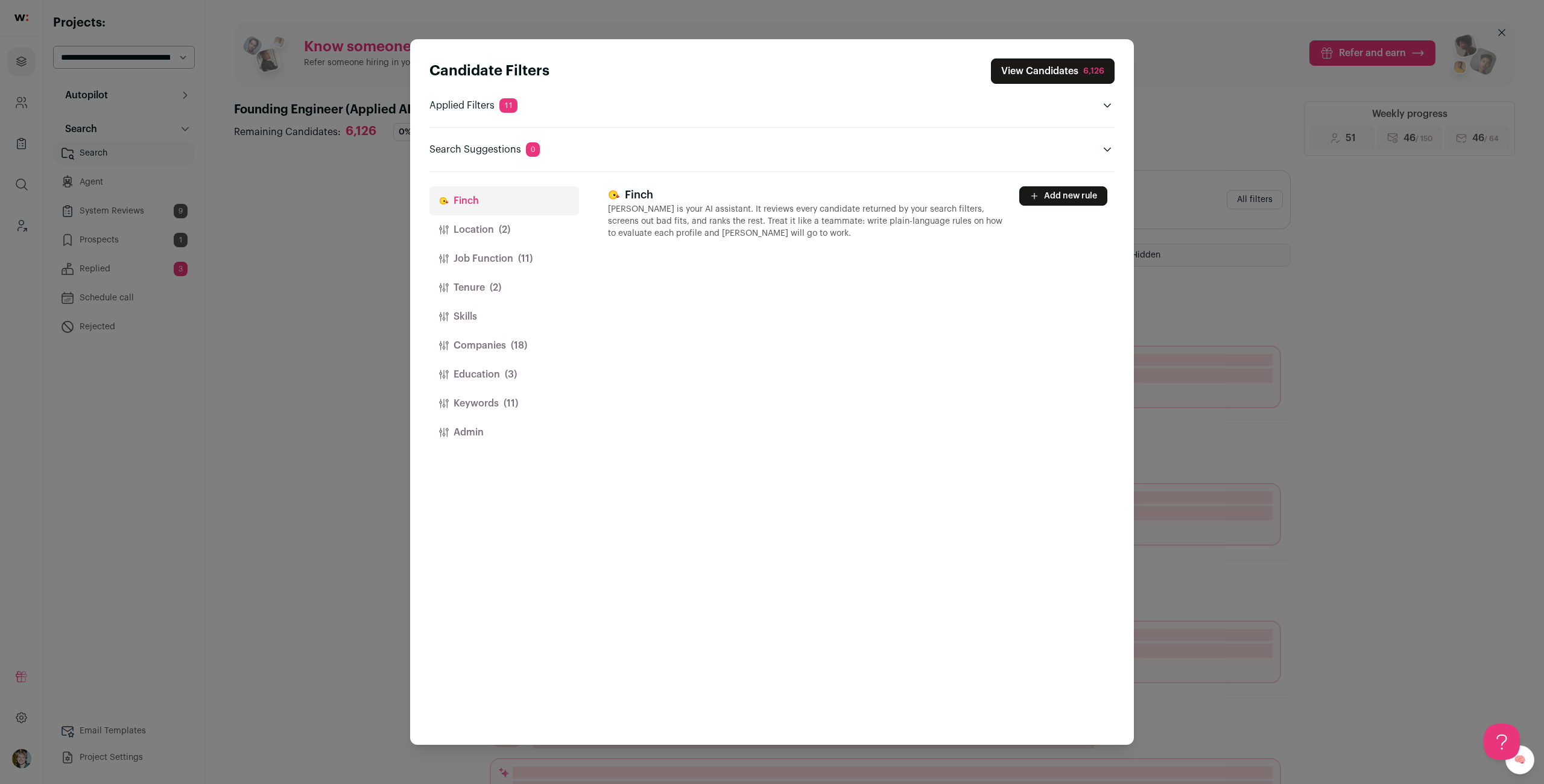
click at [536, 232] on button "Location (2)" at bounding box center [504, 230] width 150 height 29
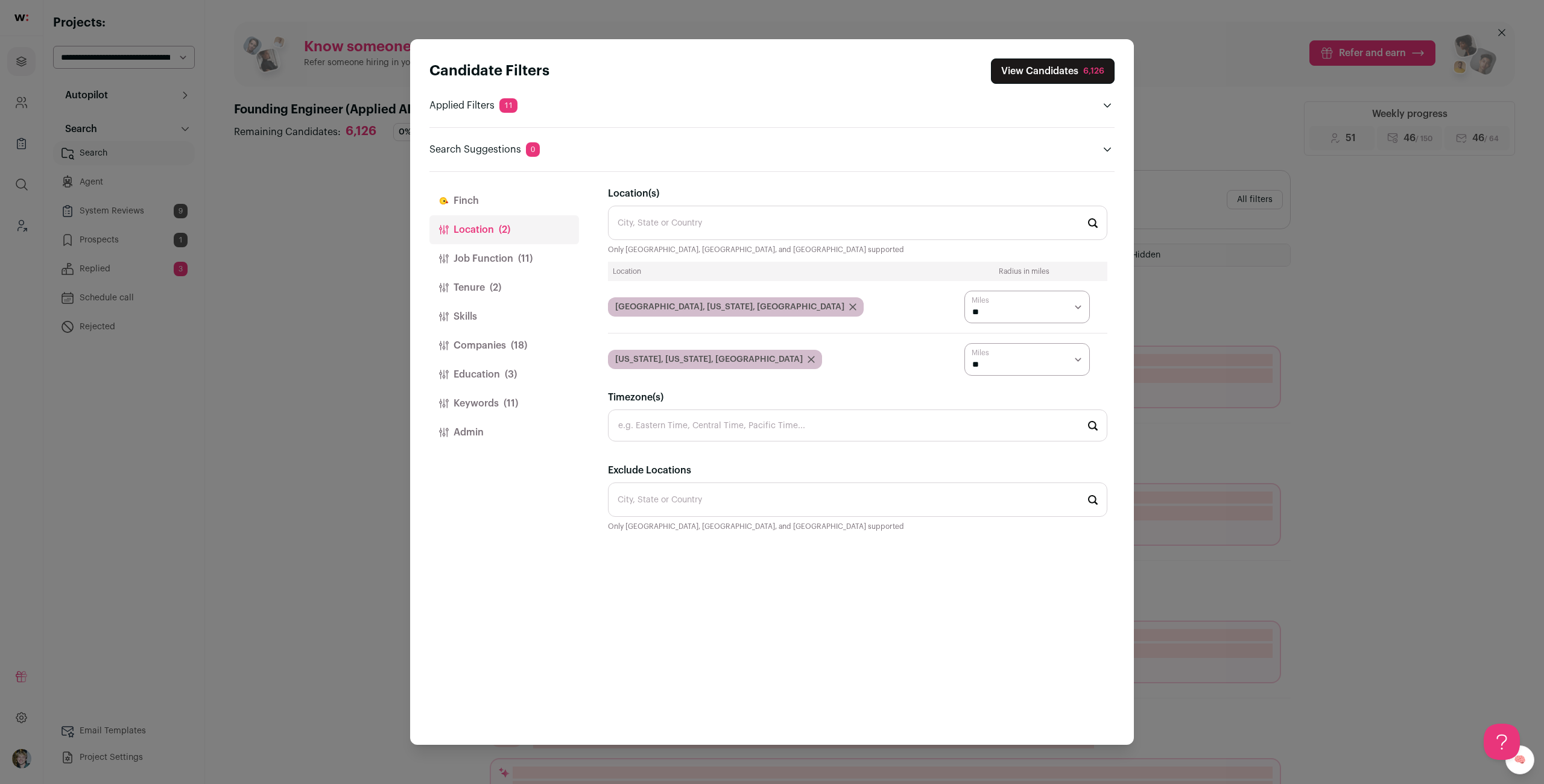
drag, startPoint x: 506, startPoint y: 261, endPoint x: 530, endPoint y: 260, distance: 24.0
click at [507, 261] on button "Job Function (11)" at bounding box center [504, 258] width 150 height 29
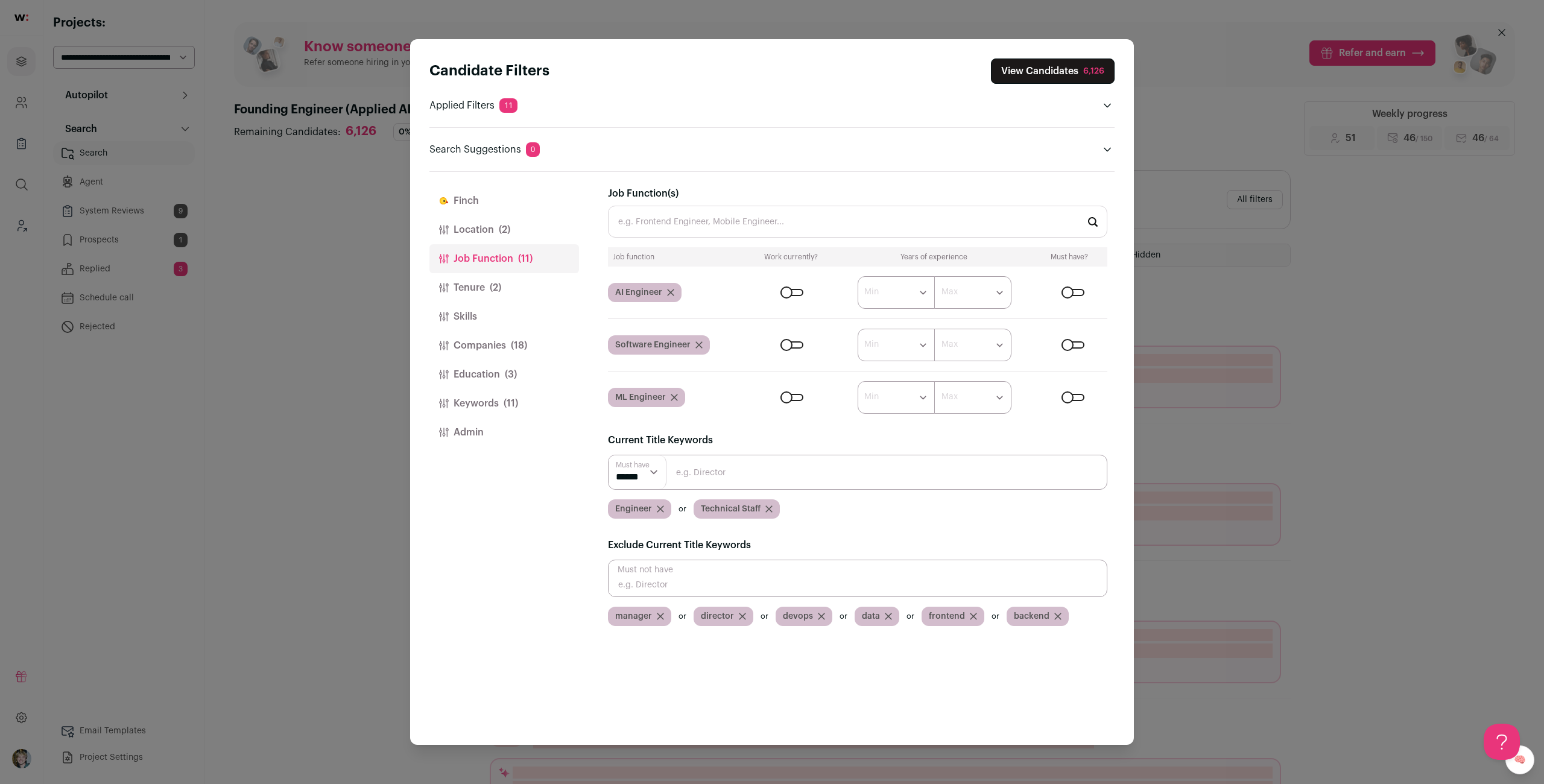
click at [800, 340] on form "****** ******* ******* ******* ******* ******* ******* ******* ******* ********…" at bounding box center [928, 345] width 358 height 32
click at [791, 400] on div "Close modal via background" at bounding box center [792, 397] width 23 height 7
click at [795, 343] on div "Close modal via background" at bounding box center [792, 345] width 23 height 7
drag, startPoint x: 1078, startPoint y: 345, endPoint x: 1083, endPoint y: 387, distance: 42.3
click at [1078, 345] on div "Close modal via background" at bounding box center [1073, 345] width 23 height 7
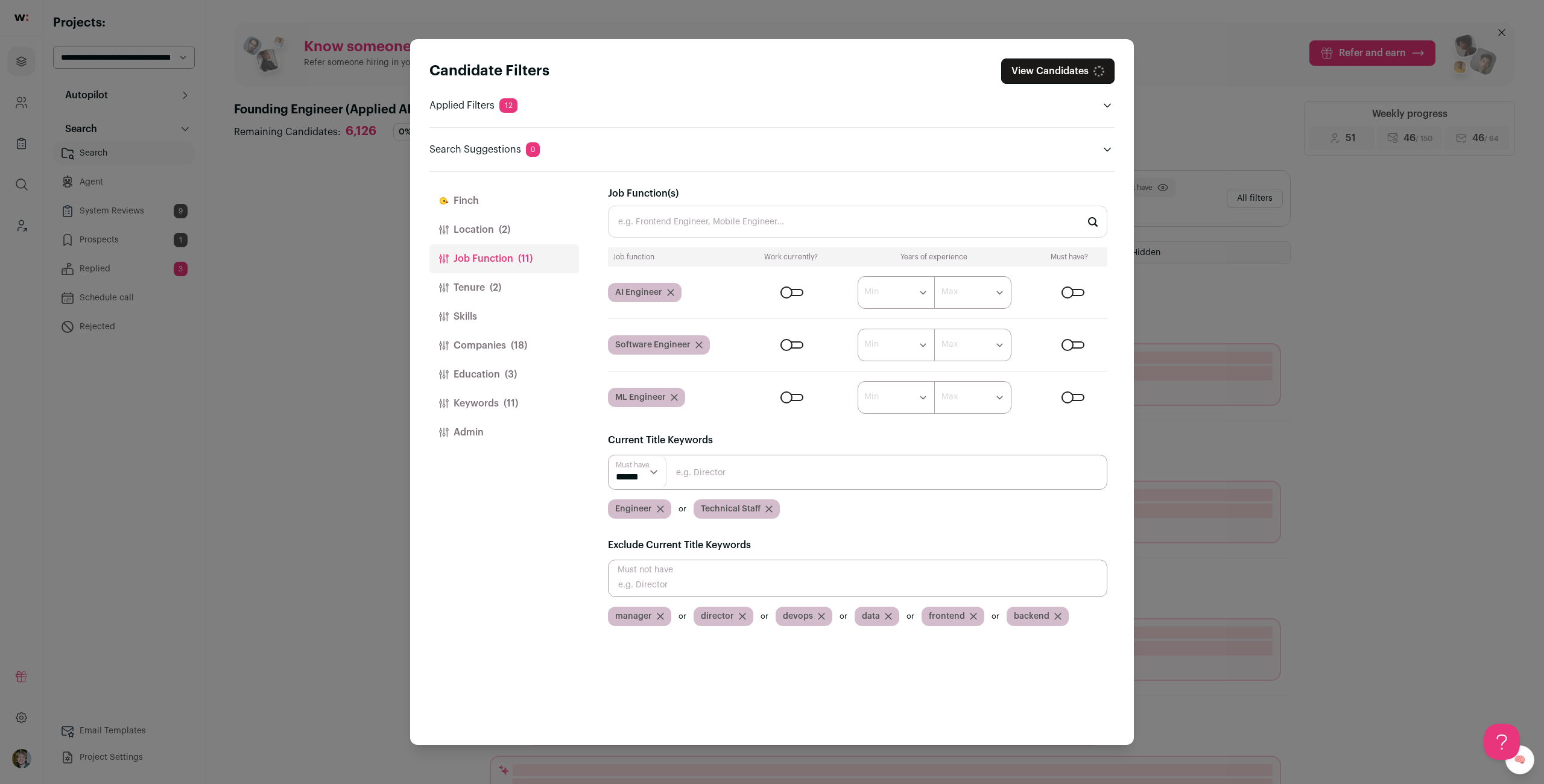
click at [1077, 395] on div "Close modal via background" at bounding box center [1073, 397] width 23 height 7
click at [1069, 65] on button "View Candidates" at bounding box center [1057, 71] width 114 height 25
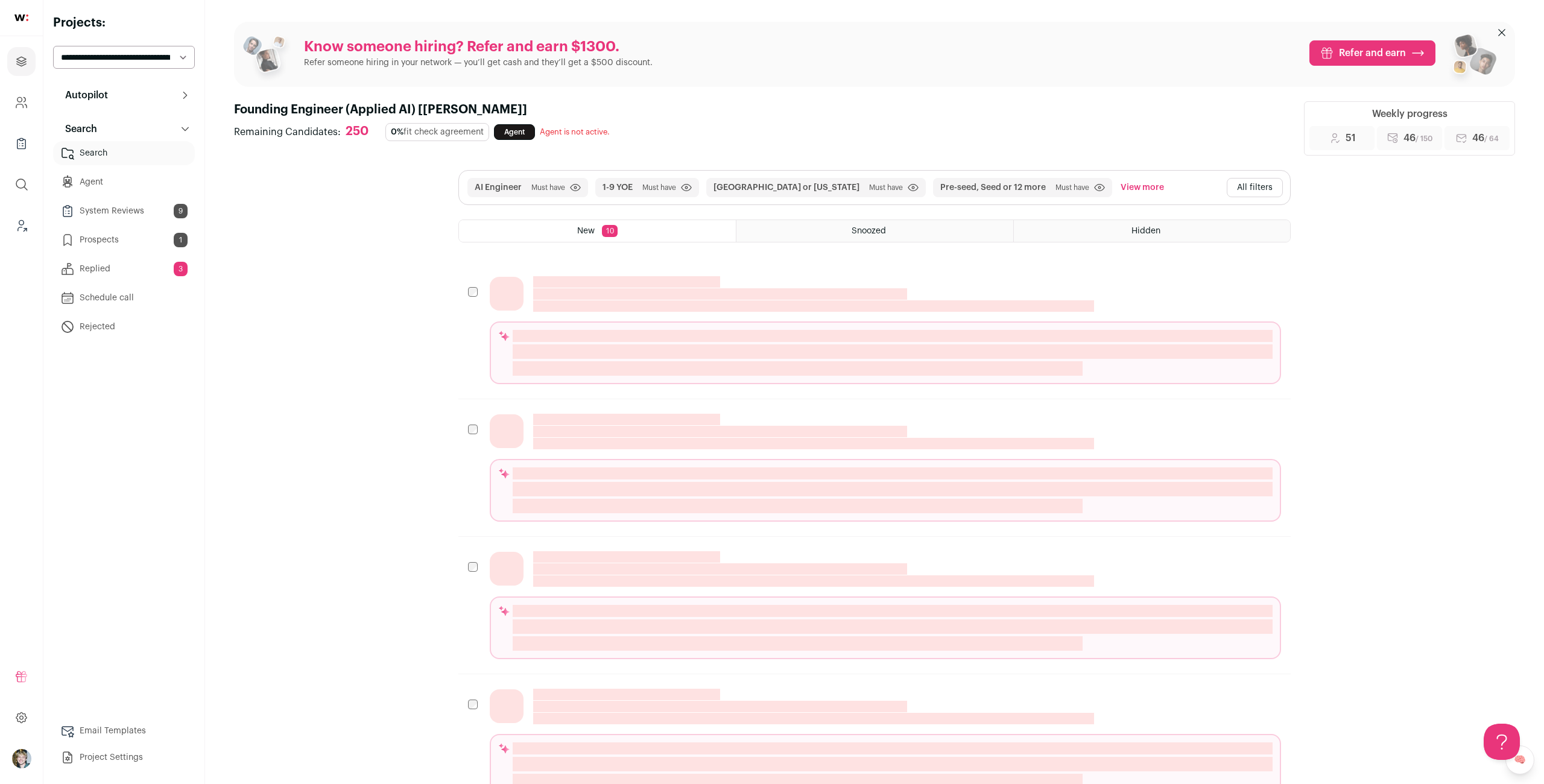
click at [1261, 183] on button "All filters" at bounding box center [1255, 187] width 56 height 19
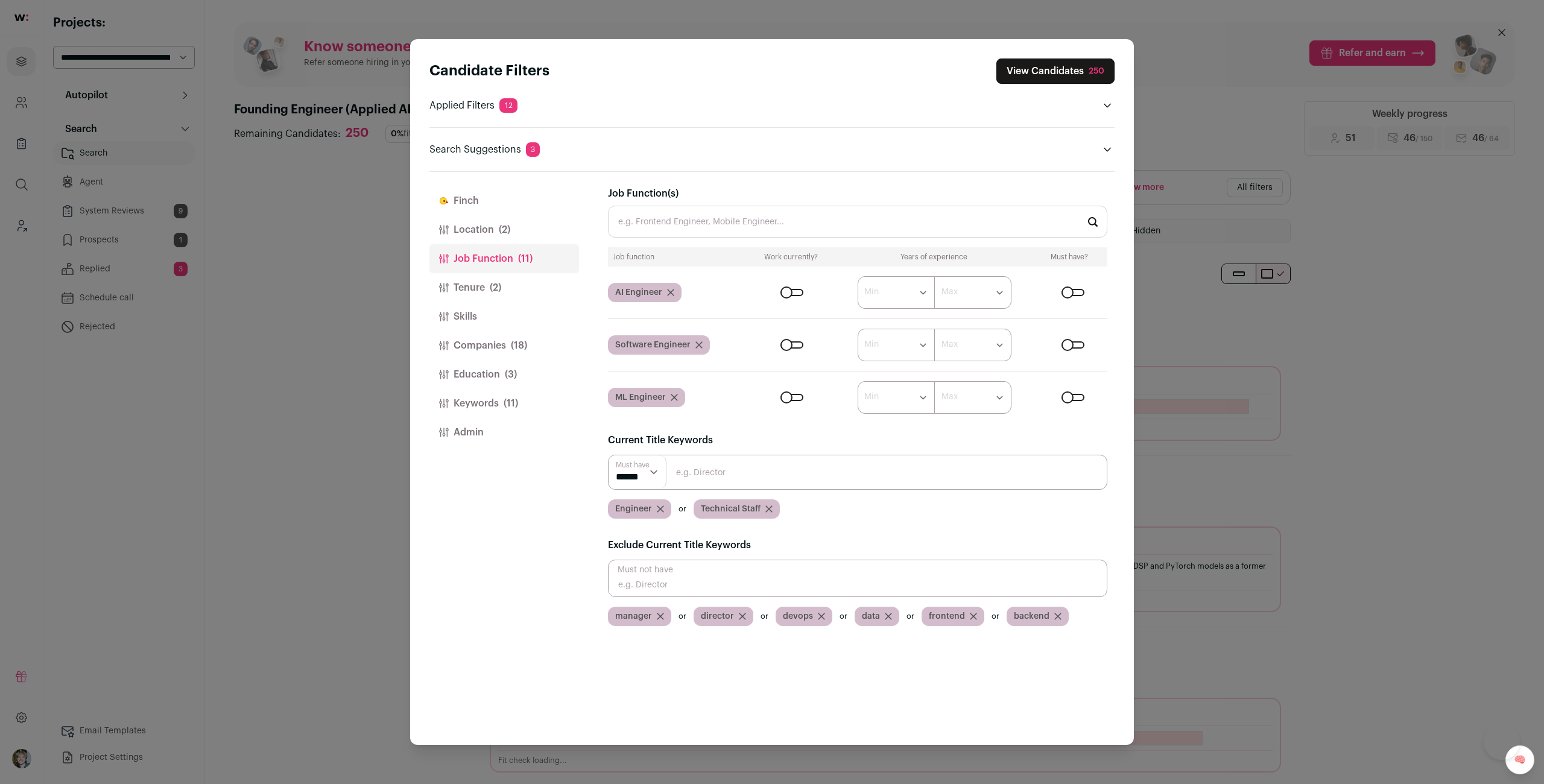
click at [533, 291] on button "Tenure (2)" at bounding box center [504, 287] width 150 height 29
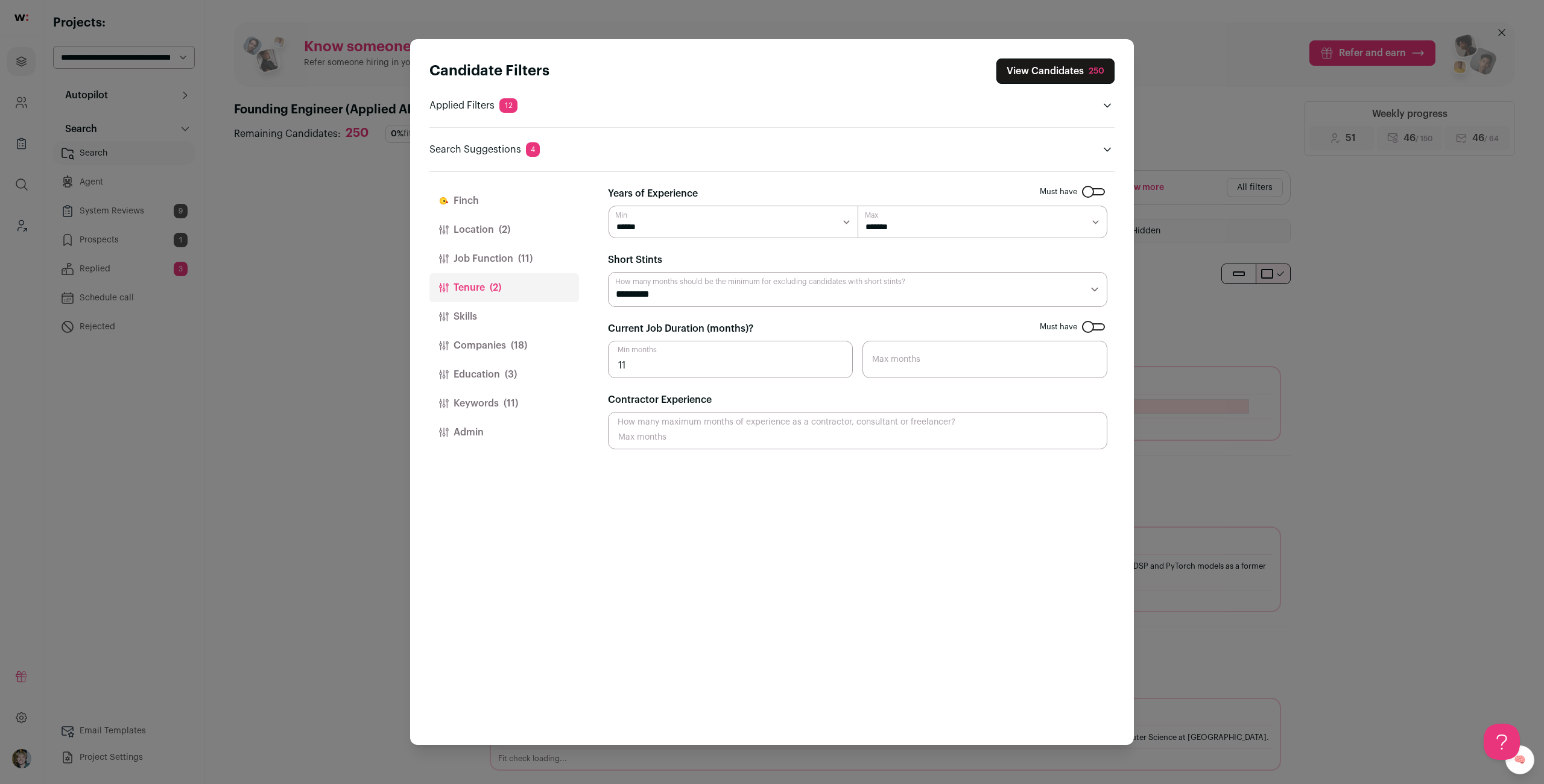
click at [332, 216] on div "Candidate Filters View Candidates 250 Applied Filters 12 AI Engineer Must have …" at bounding box center [772, 392] width 1544 height 784
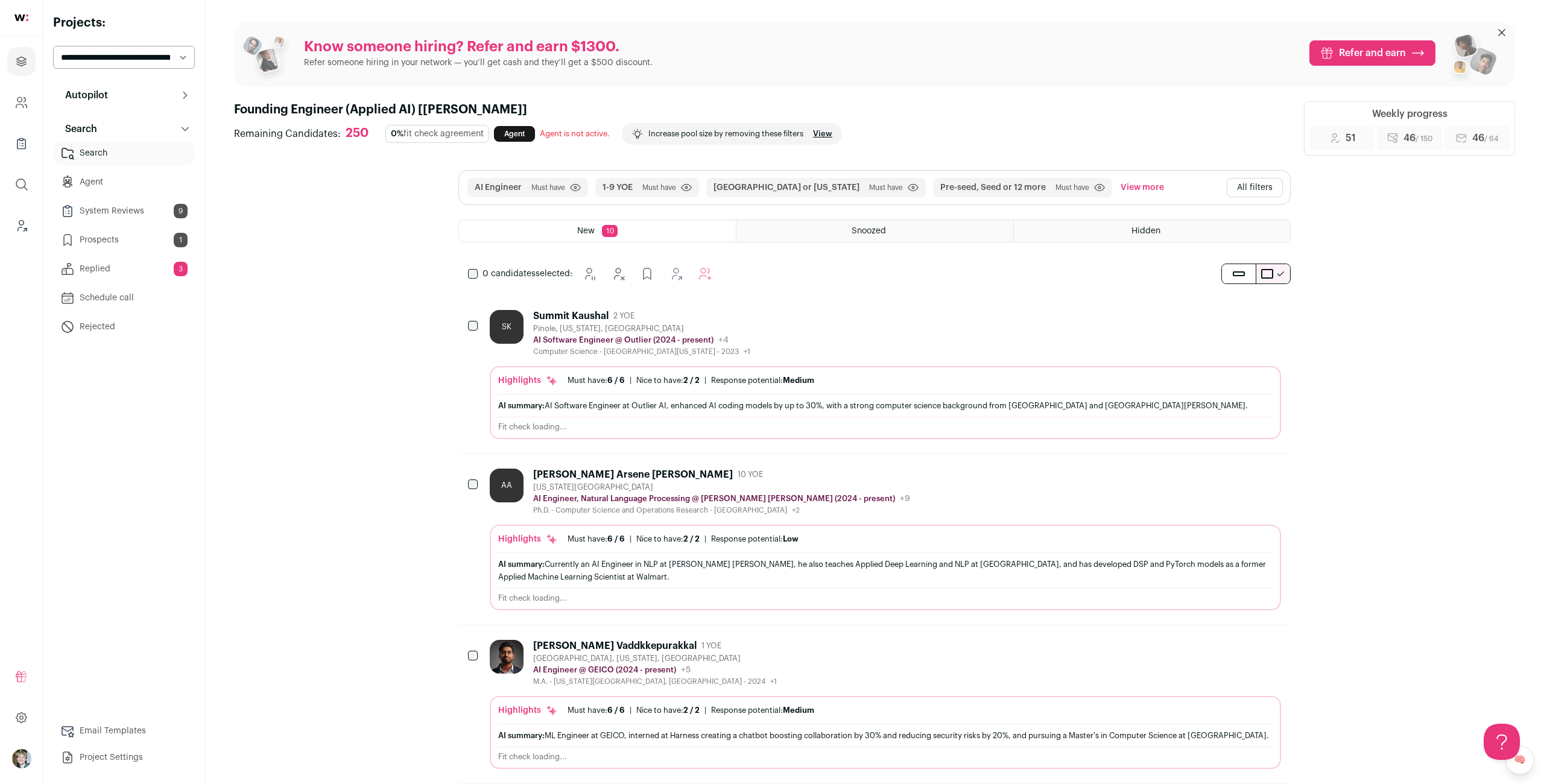
click at [643, 376] on div "Nice to have: 2 / 2" at bounding box center [668, 381] width 63 height 10
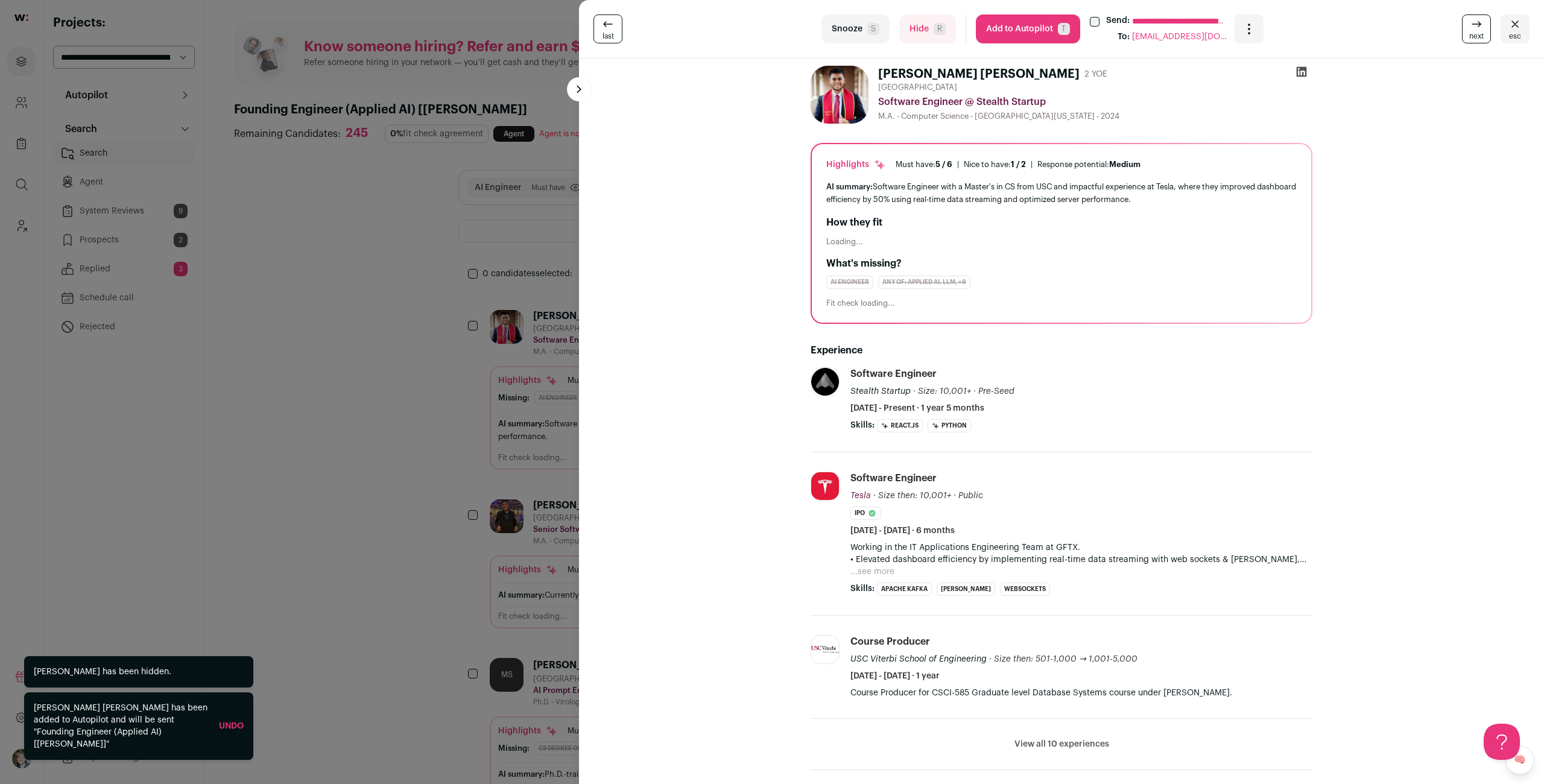
scroll to position [5, 0]
click at [886, 570] on button "...see more" at bounding box center [872, 569] width 44 height 12
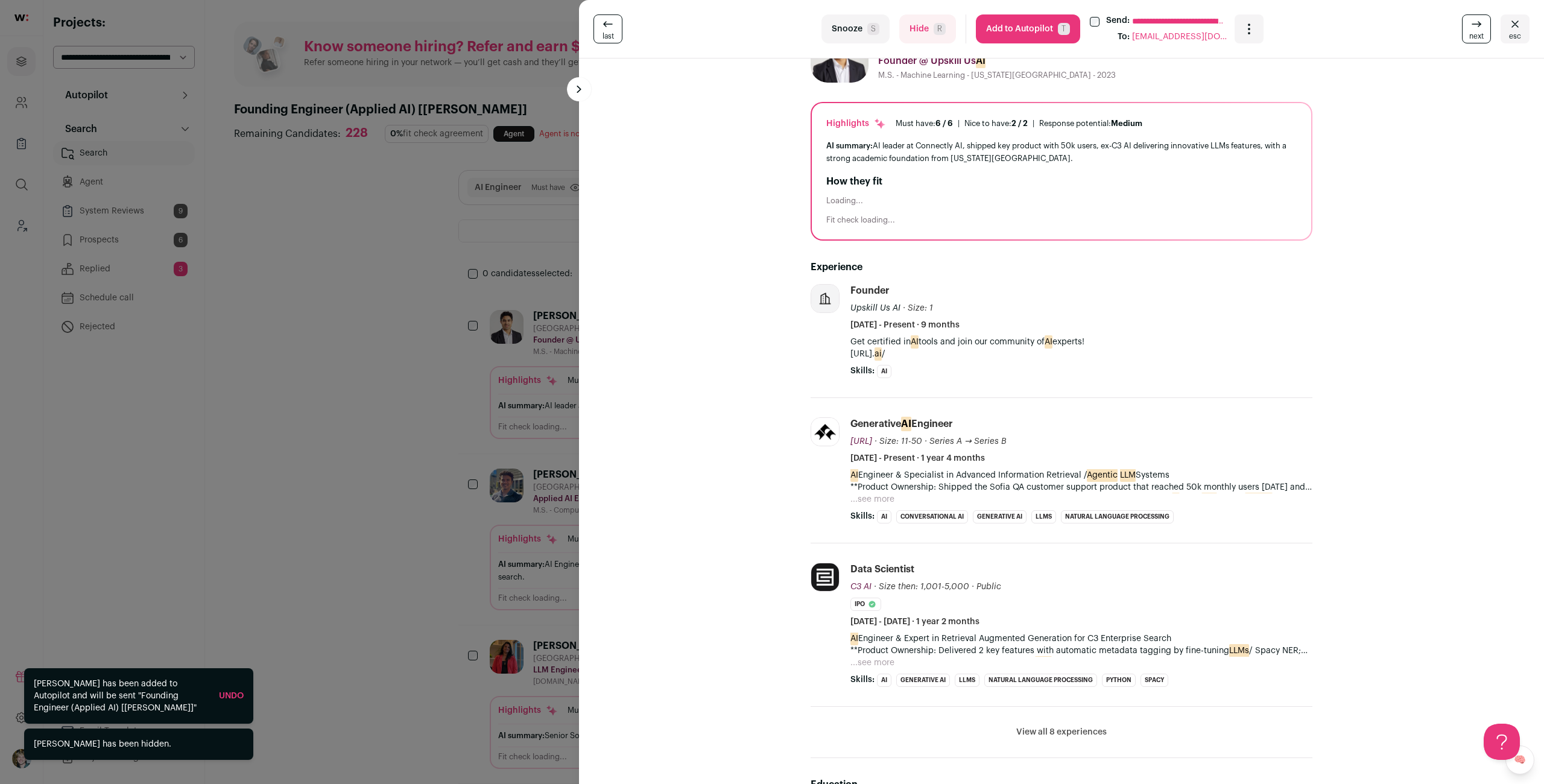
scroll to position [84, 0]
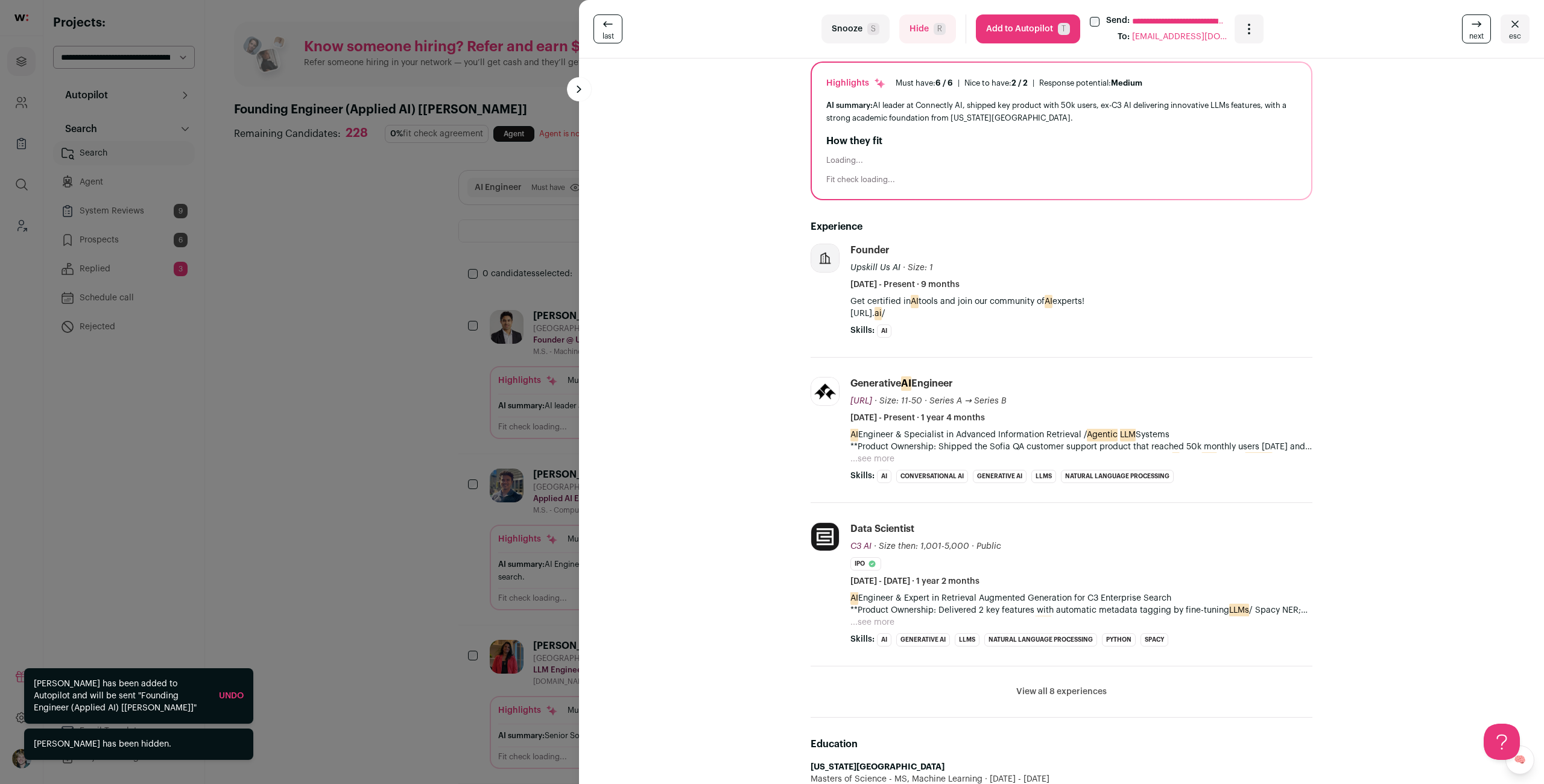
click at [868, 463] on button "...see more" at bounding box center [872, 458] width 44 height 12
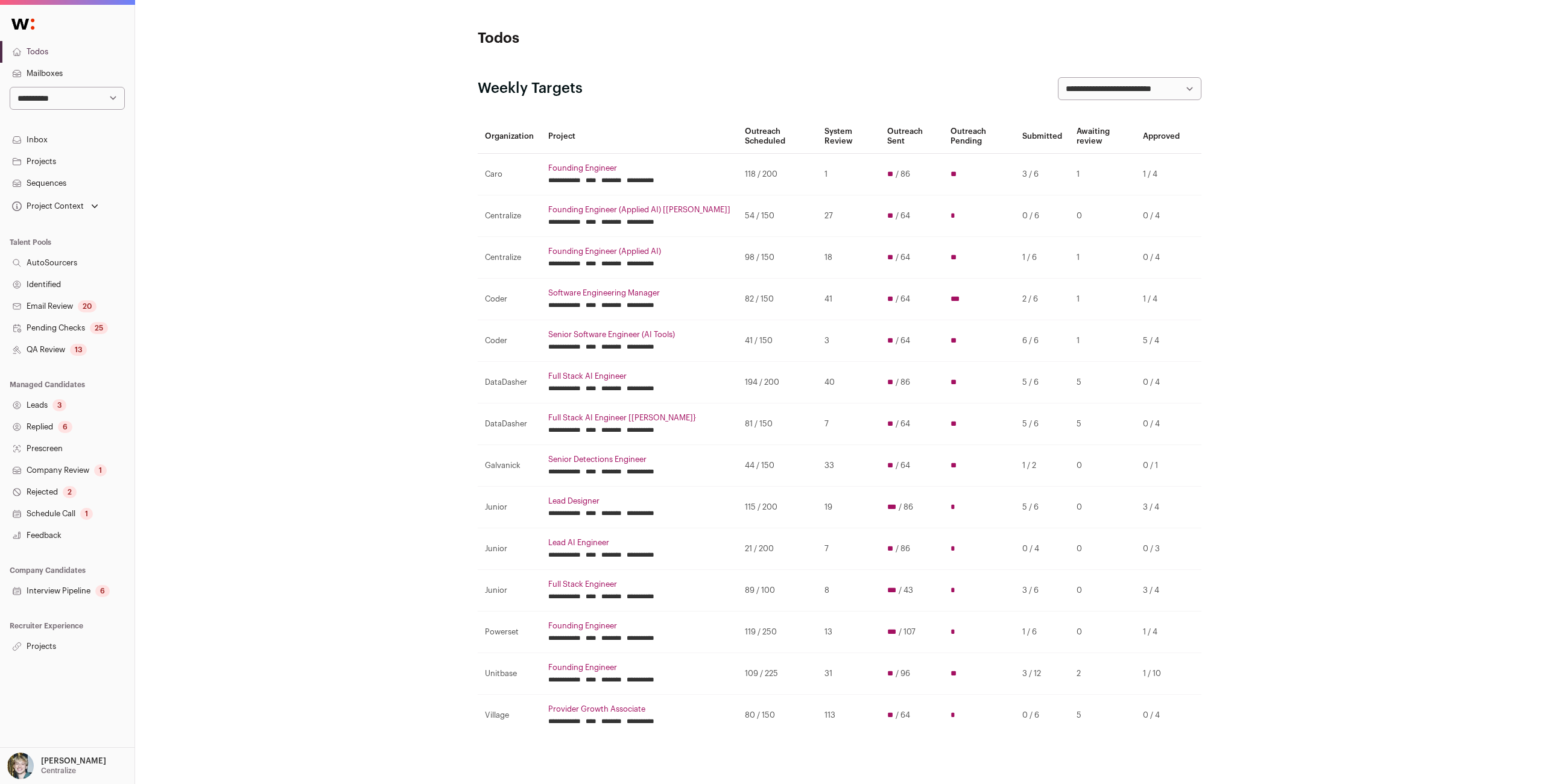
click at [621, 223] on input "********" at bounding box center [611, 222] width 20 height 10
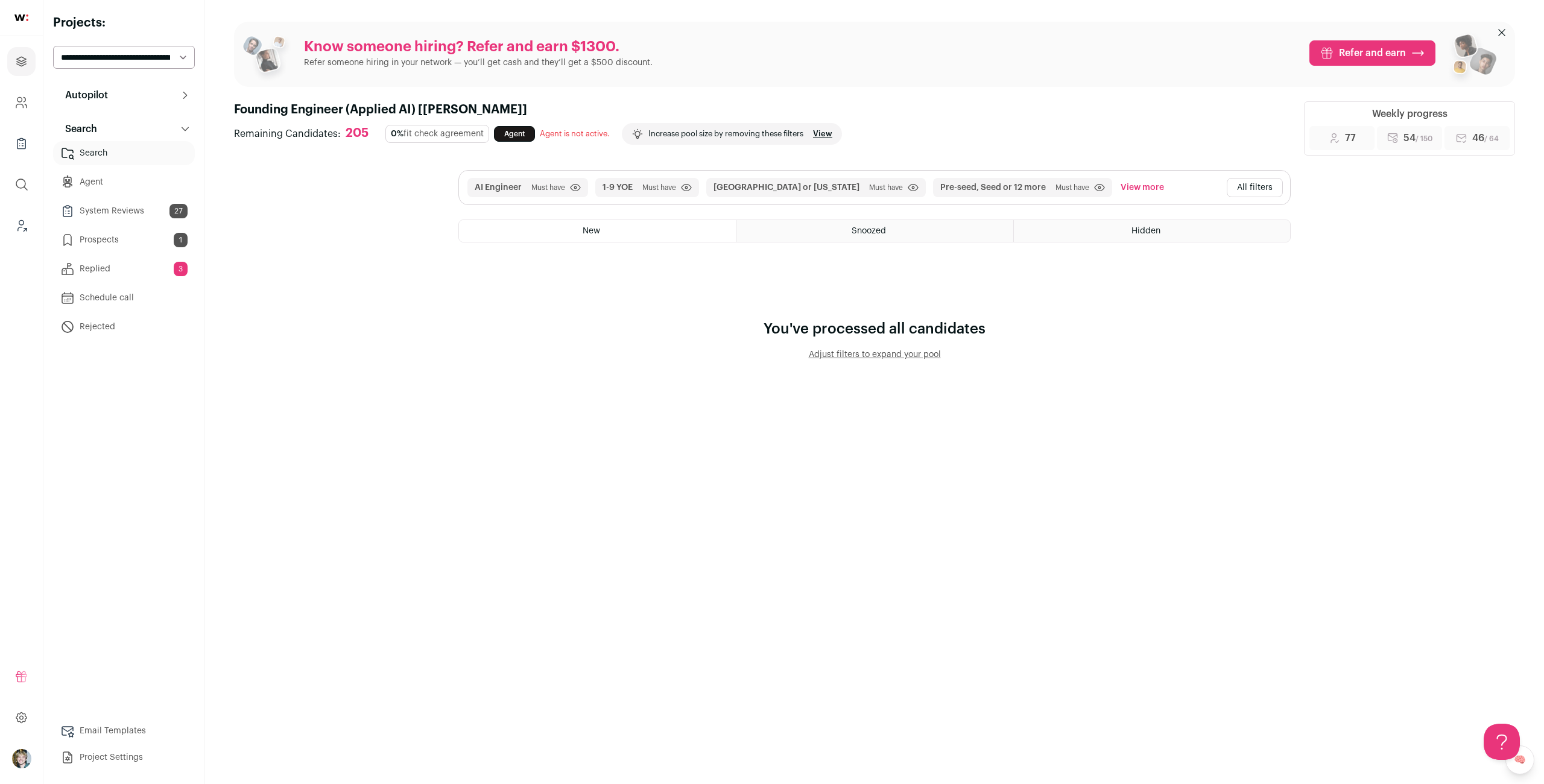
click at [121, 216] on link "System Reviews 27" at bounding box center [124, 211] width 142 height 24
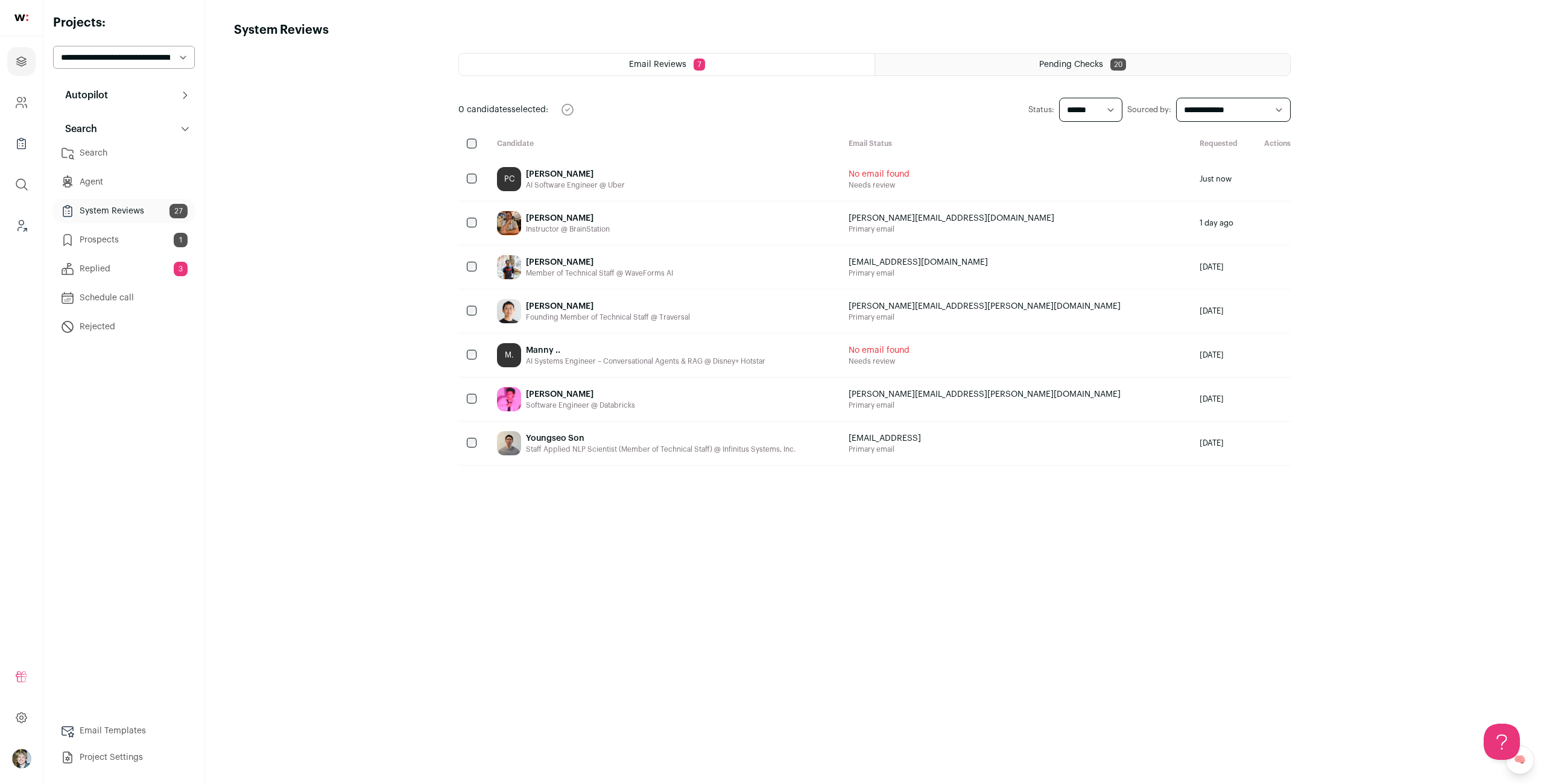
click at [132, 240] on link "Prospects 1" at bounding box center [124, 240] width 142 height 24
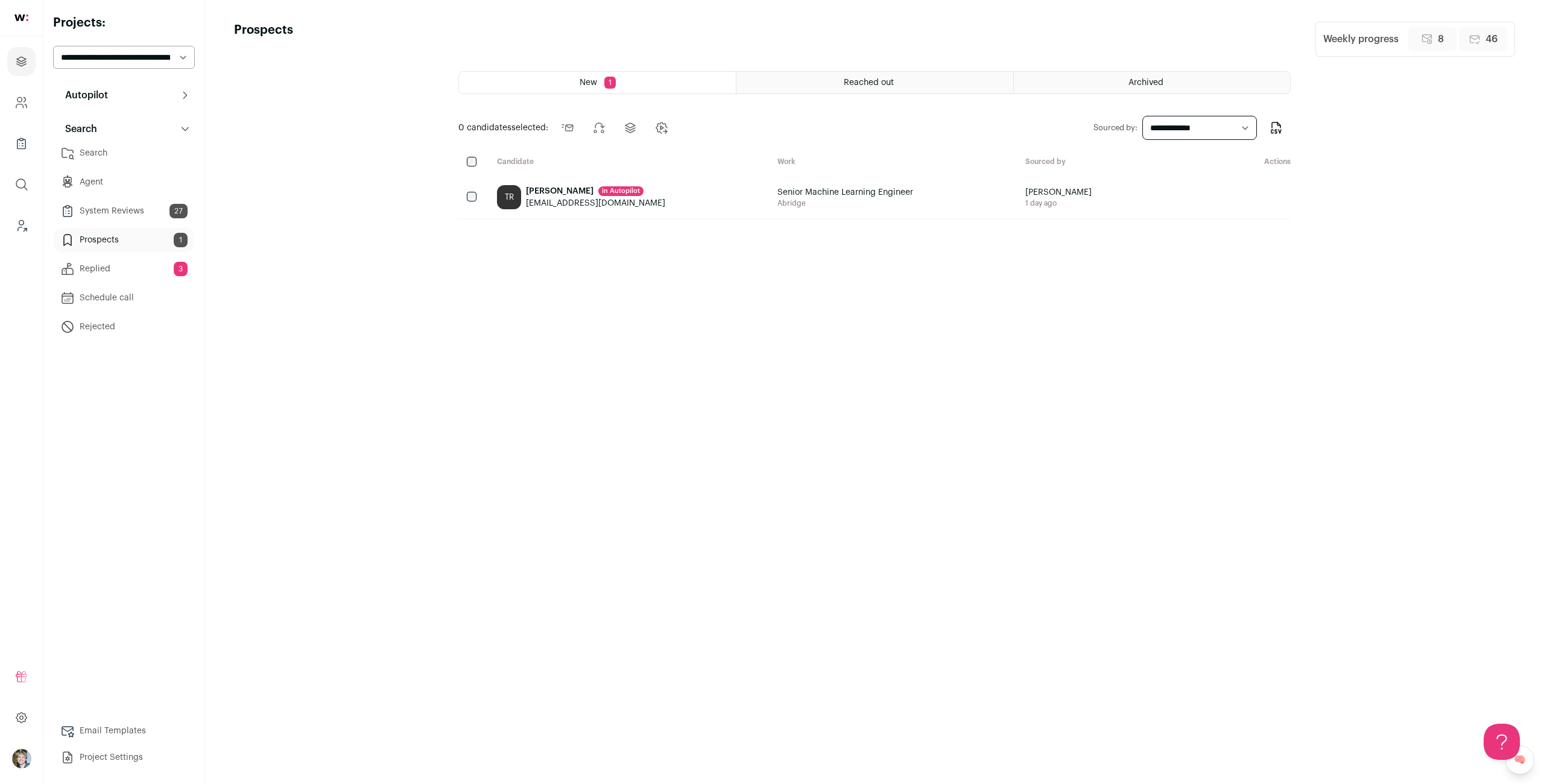
click at [131, 268] on html "Projects Company and ATS Settings Company Lists (Experimental) Global Search Le…" at bounding box center [772, 392] width 1544 height 784
click at [133, 273] on link "Replied 3" at bounding box center [124, 269] width 142 height 24
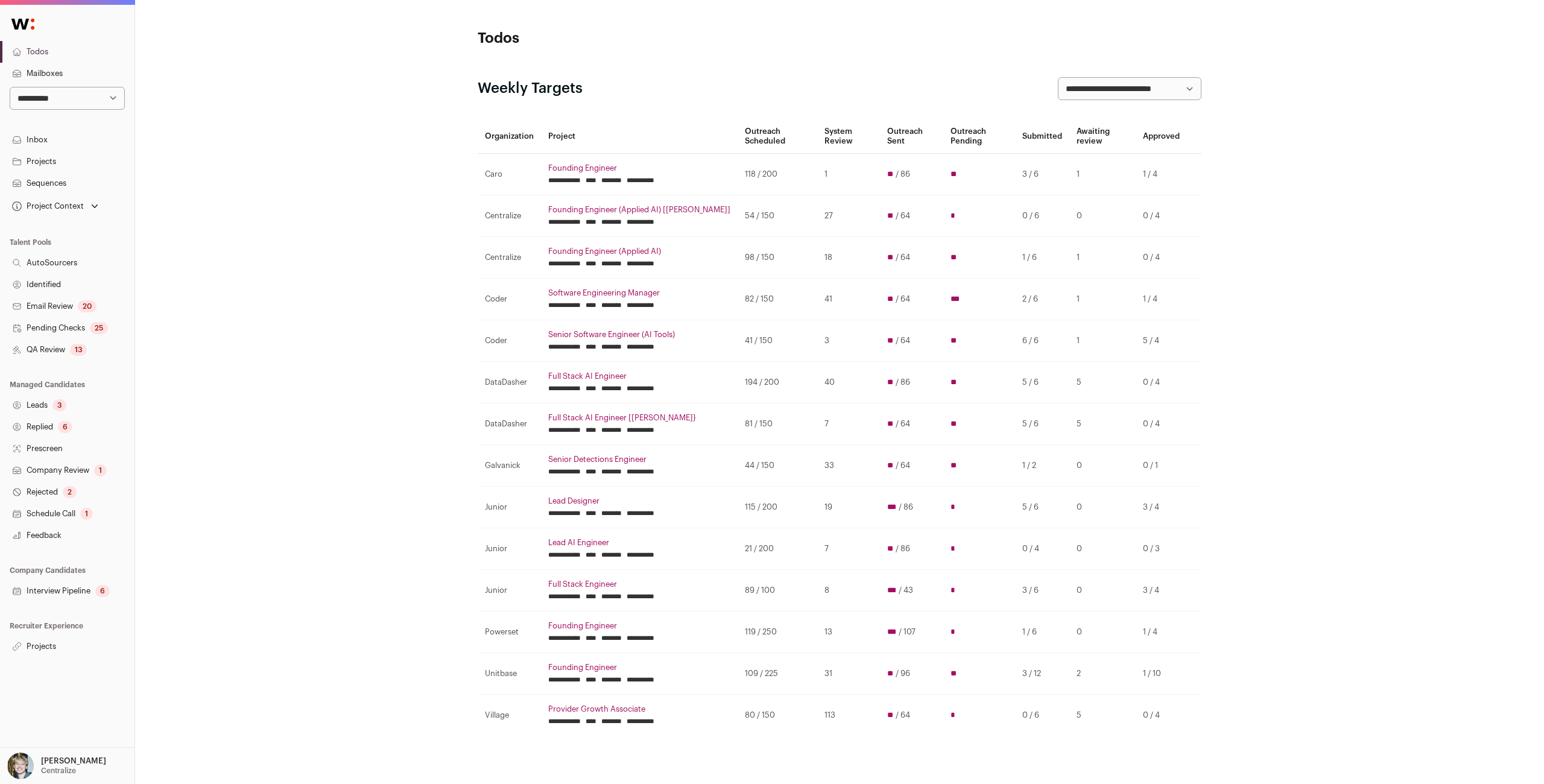
click at [621, 307] on input "********" at bounding box center [611, 305] width 20 height 10
click at [621, 303] on input "********" at bounding box center [611, 305] width 20 height 10
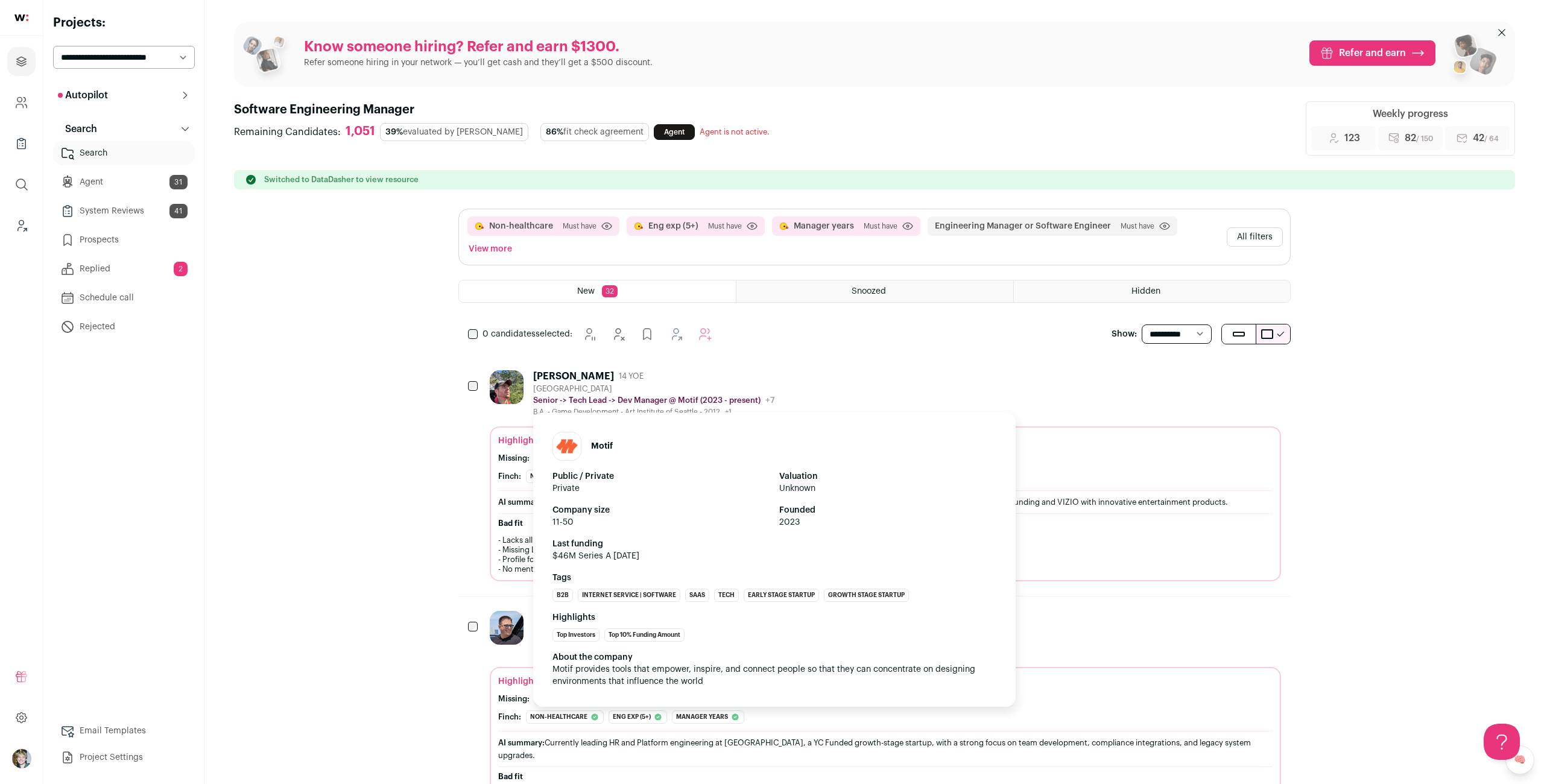
click at [627, 401] on p "Senior -> Tech Lead -> Dev Manager @ Motif (2023 - present)" at bounding box center [647, 400] width 227 height 10
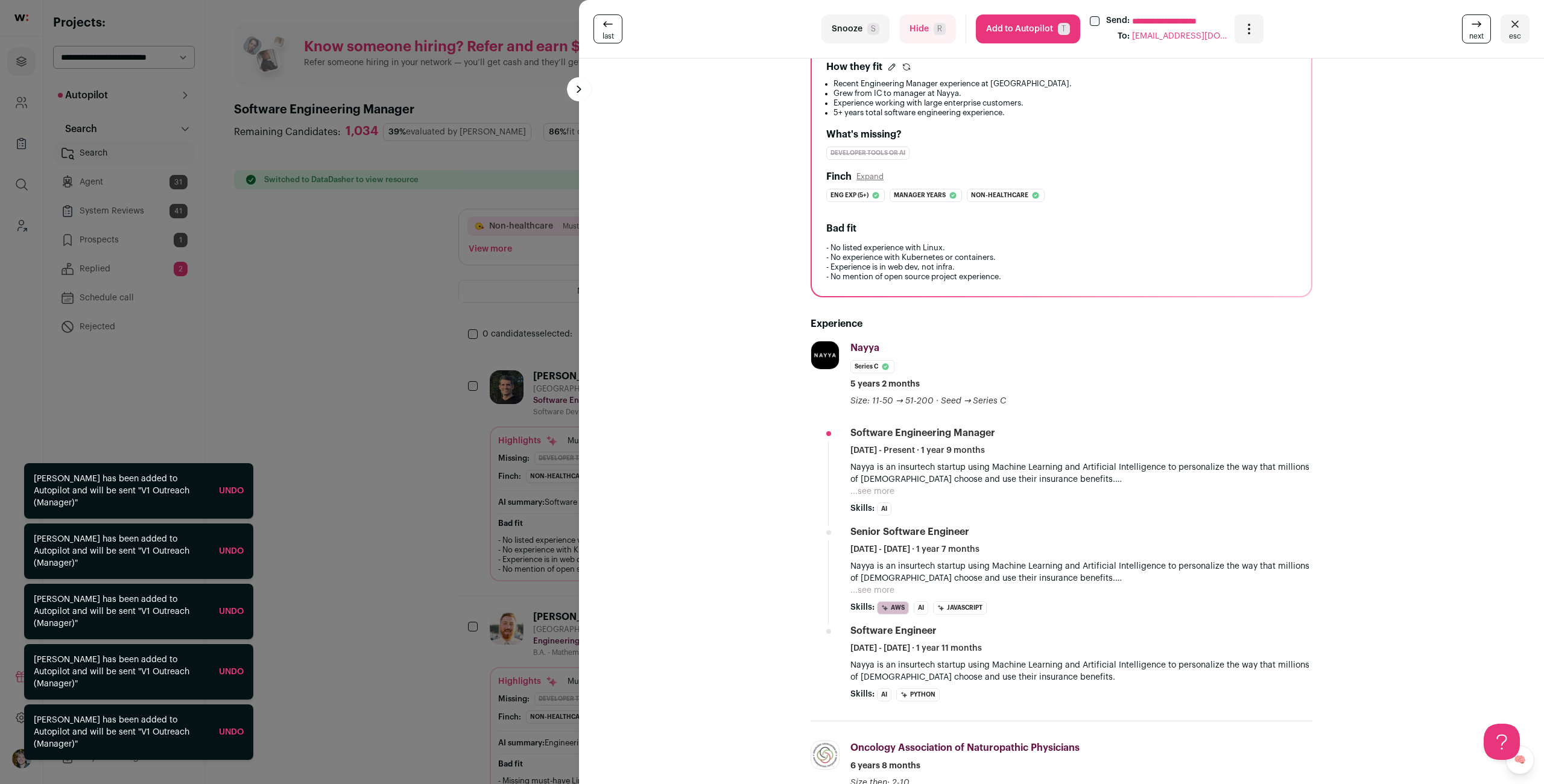
scroll to position [158, 0]
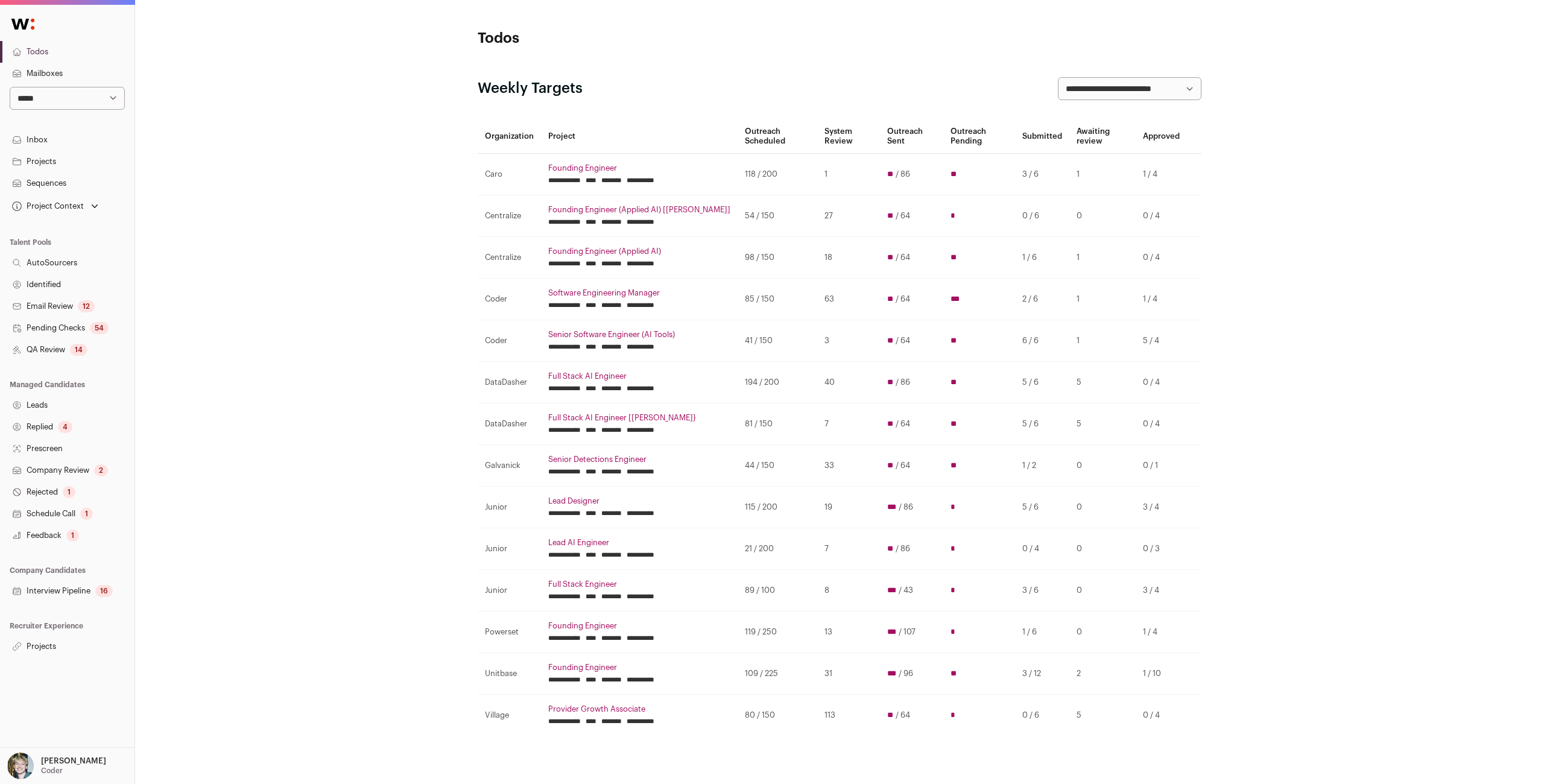
click at [86, 105] on select "**********" at bounding box center [68, 98] width 115 height 23
select select "*****"
click at [10, 87] on select "**********" at bounding box center [68, 98] width 115 height 23
click at [56, 200] on div "Project Context" at bounding box center [55, 206] width 91 height 17
click at [36, 231] on link "Provider Growth Associate" at bounding box center [67, 228] width 106 height 14
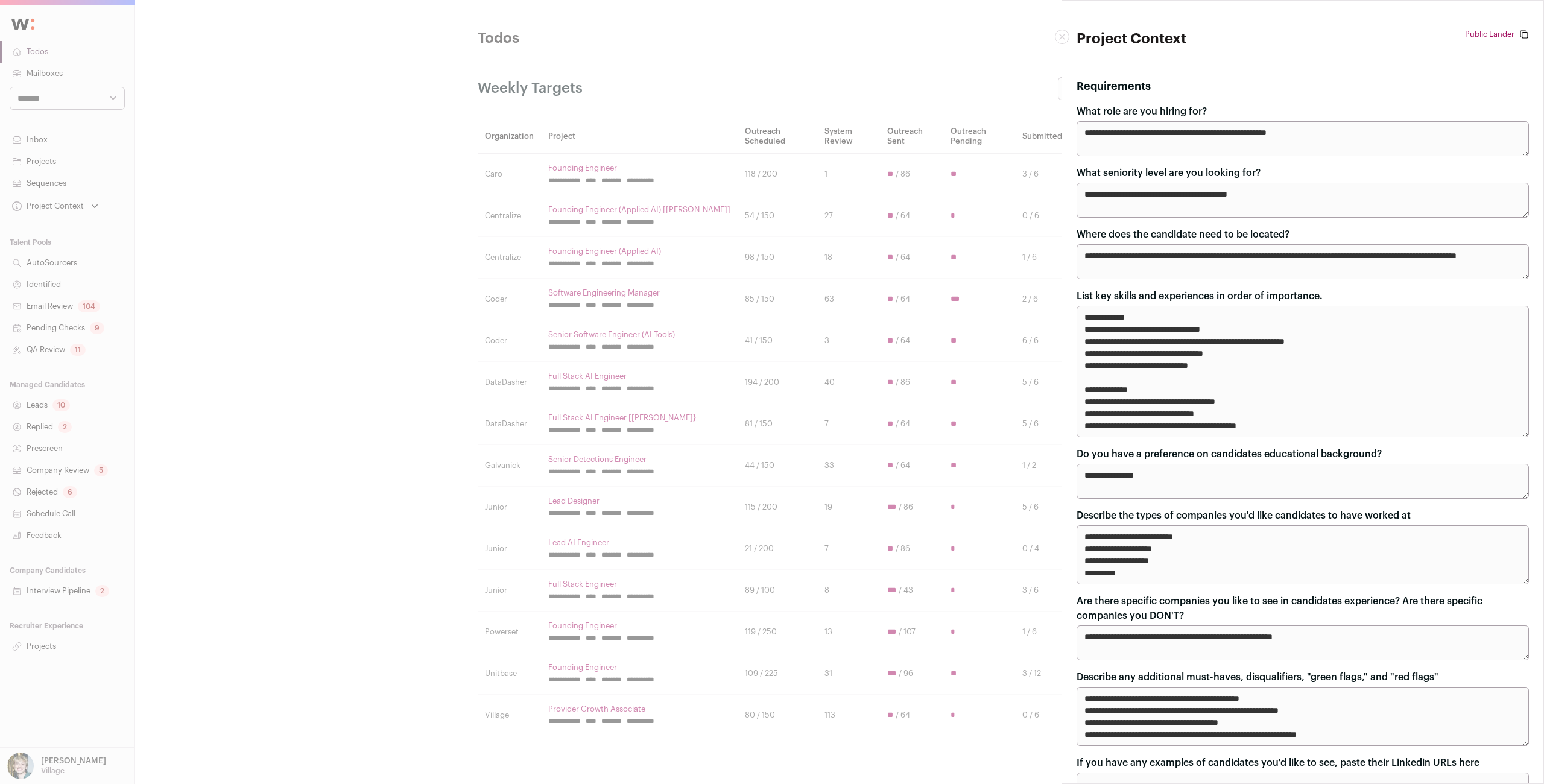
click at [787, 355] on div "**********" at bounding box center [772, 392] width 1544 height 784
